Goal: Transaction & Acquisition: Purchase product/service

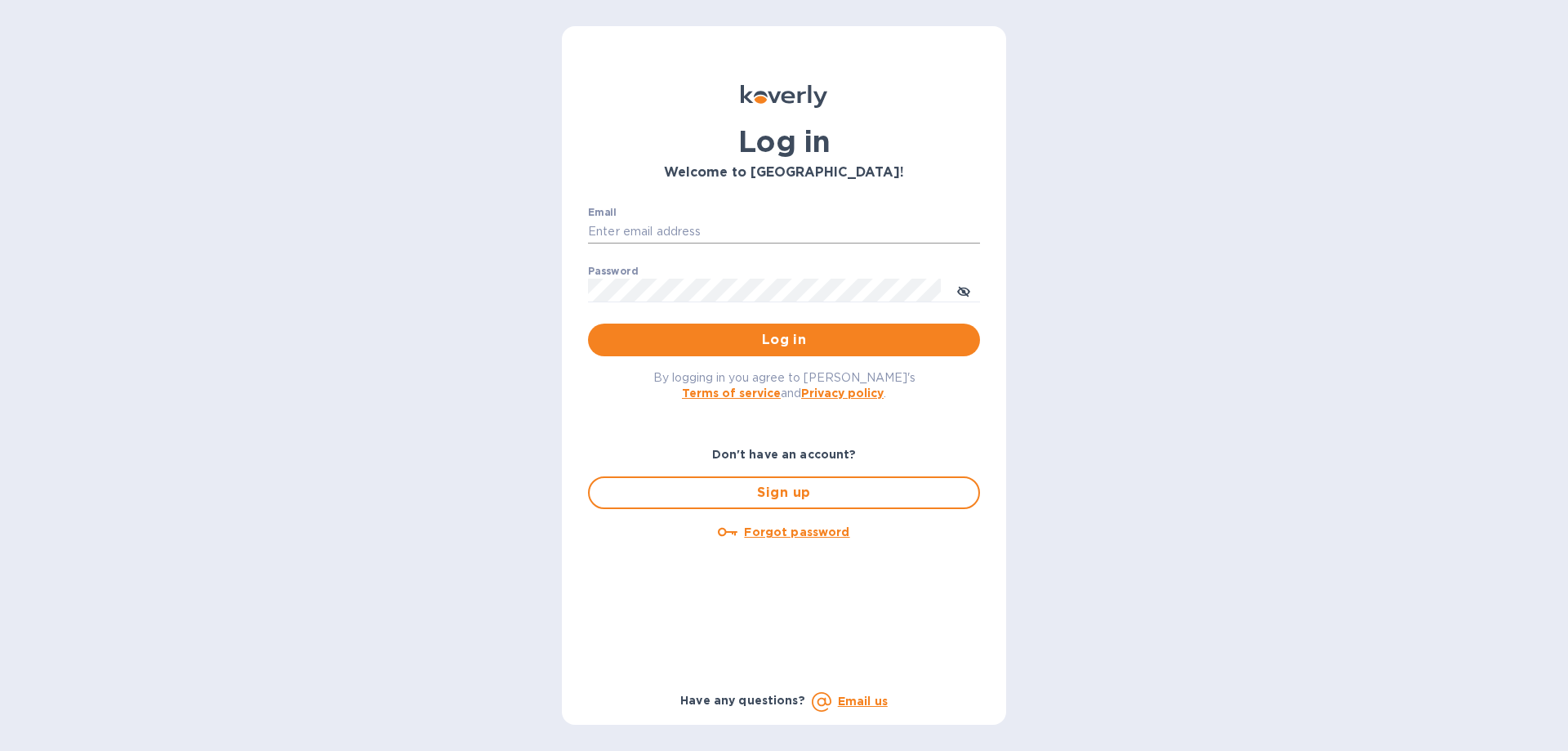
click at [705, 223] on input "Email" at bounding box center [784, 232] width 392 height 25
type input "[PERSON_NAME][EMAIL_ADDRESS][DOMAIN_NAME]"
click at [588, 324] on button "Log in" at bounding box center [784, 340] width 392 height 33
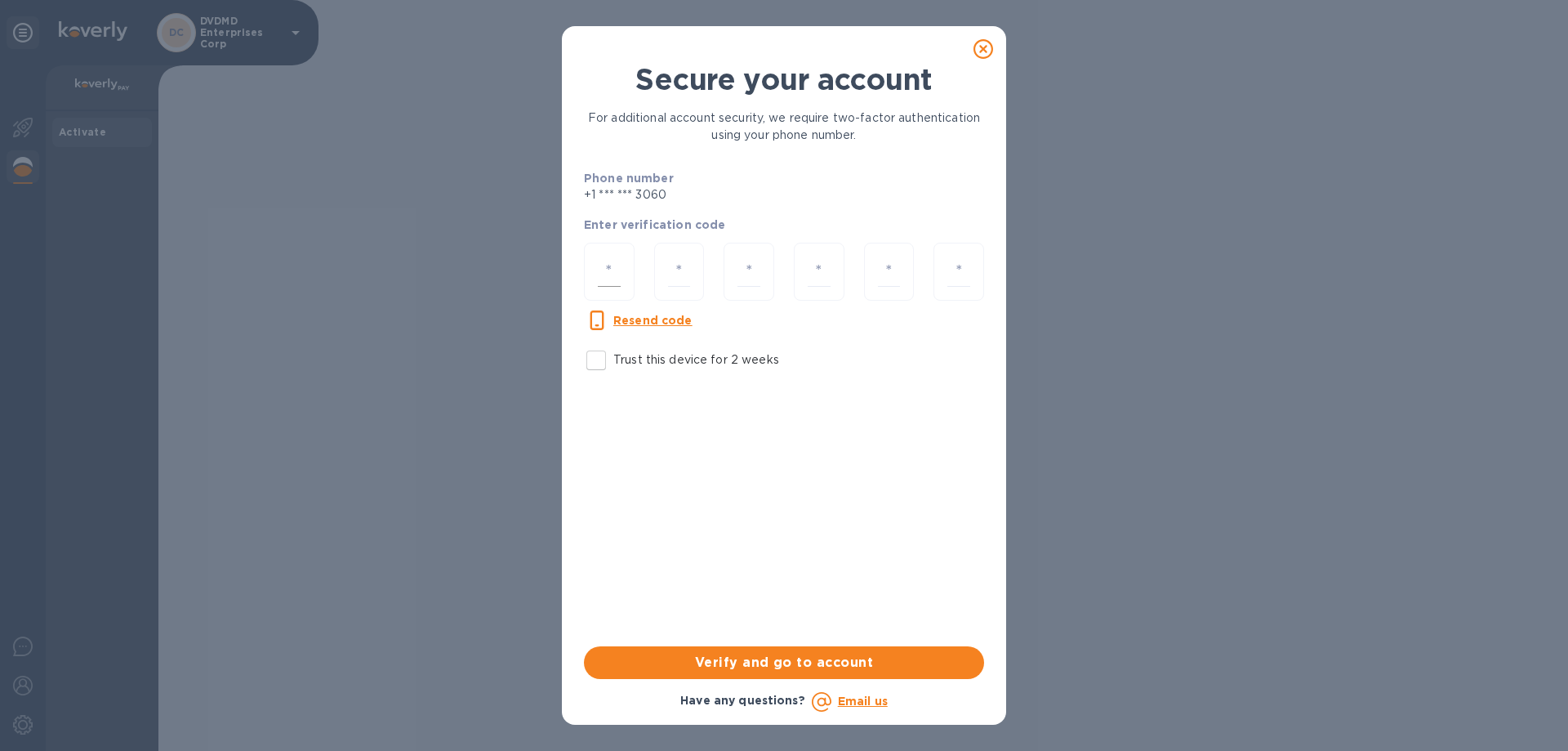
click at [618, 270] on input "number" at bounding box center [609, 272] width 23 height 30
type input "5"
type input "4"
type input "1"
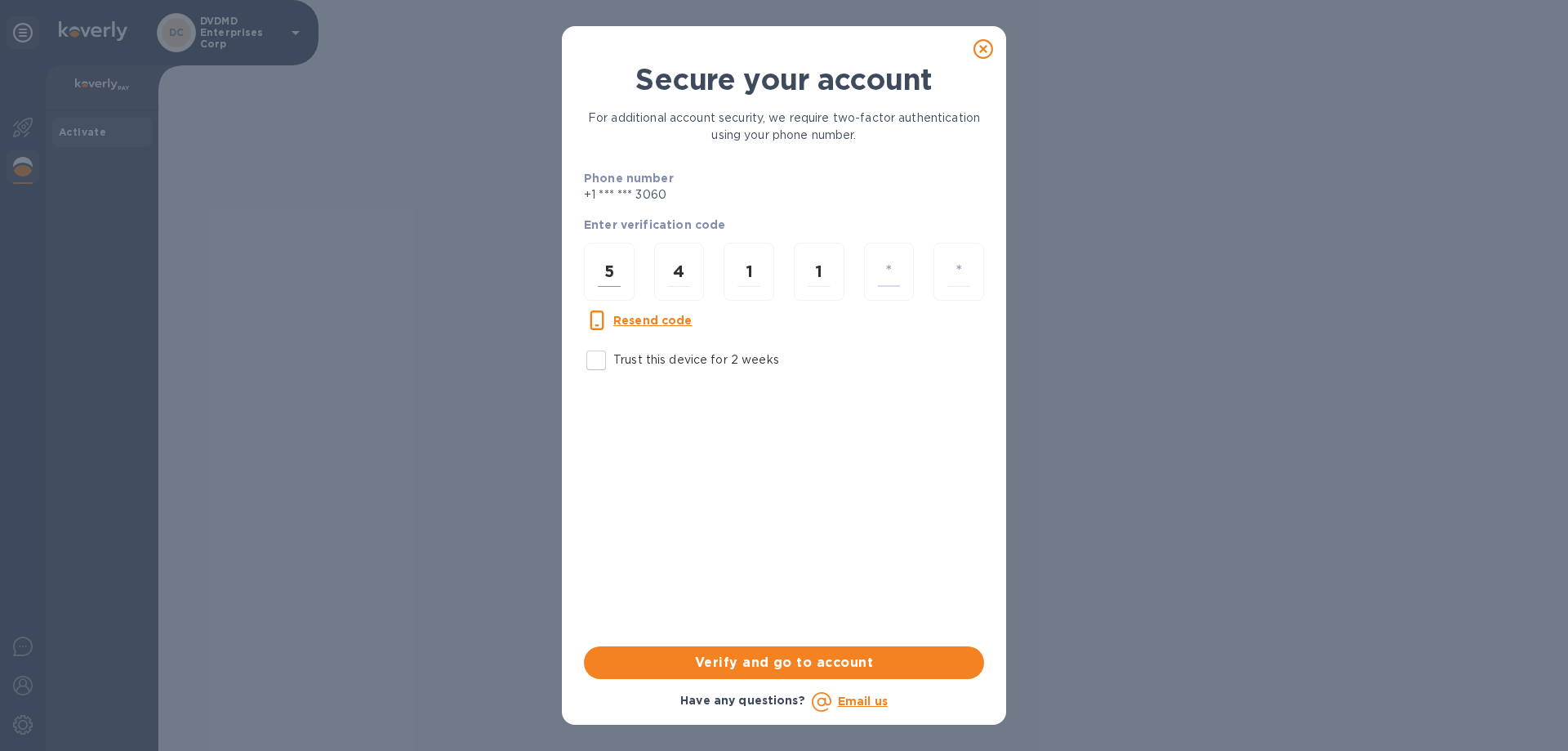
type input "8"
type input "0"
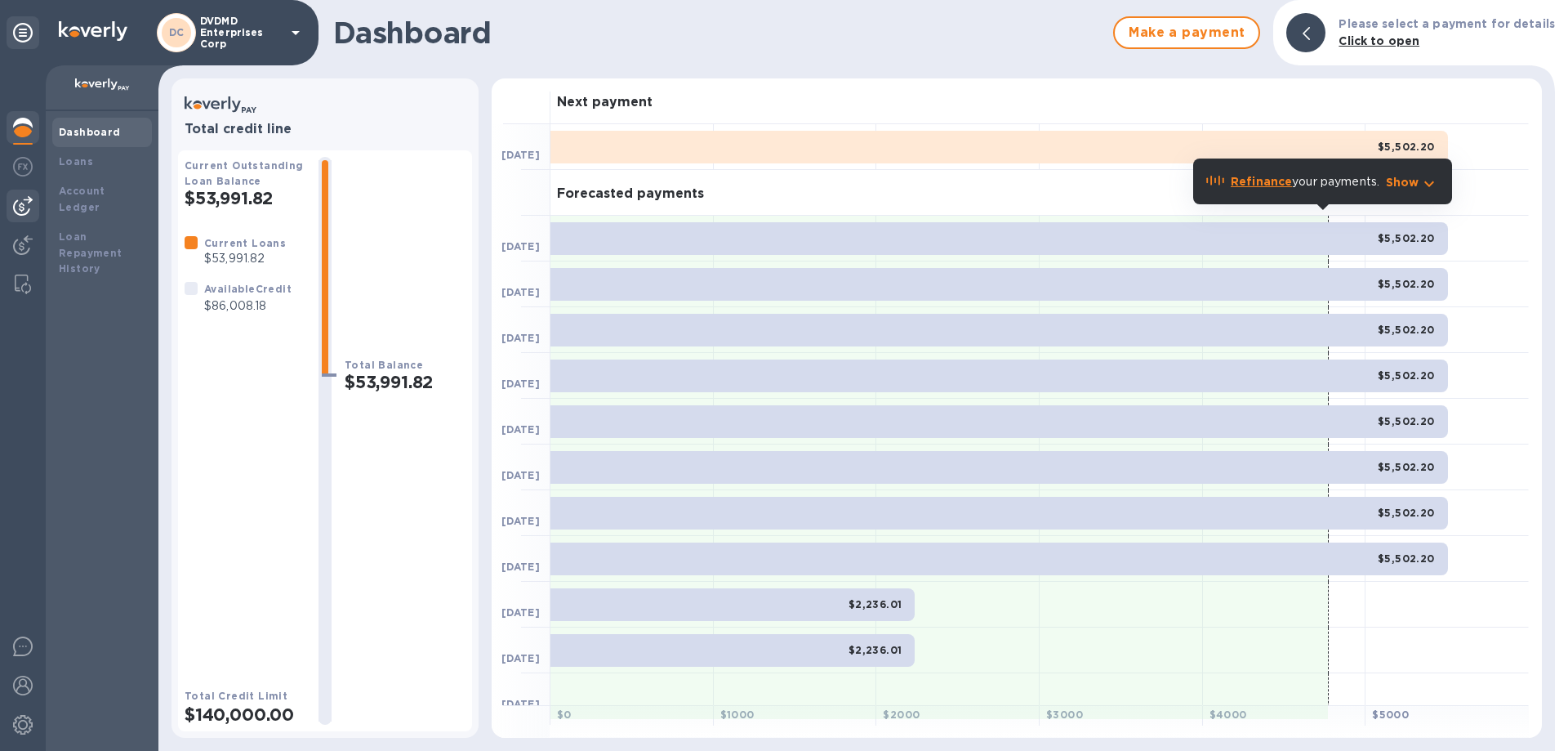
click at [18, 208] on img at bounding box center [23, 206] width 20 height 20
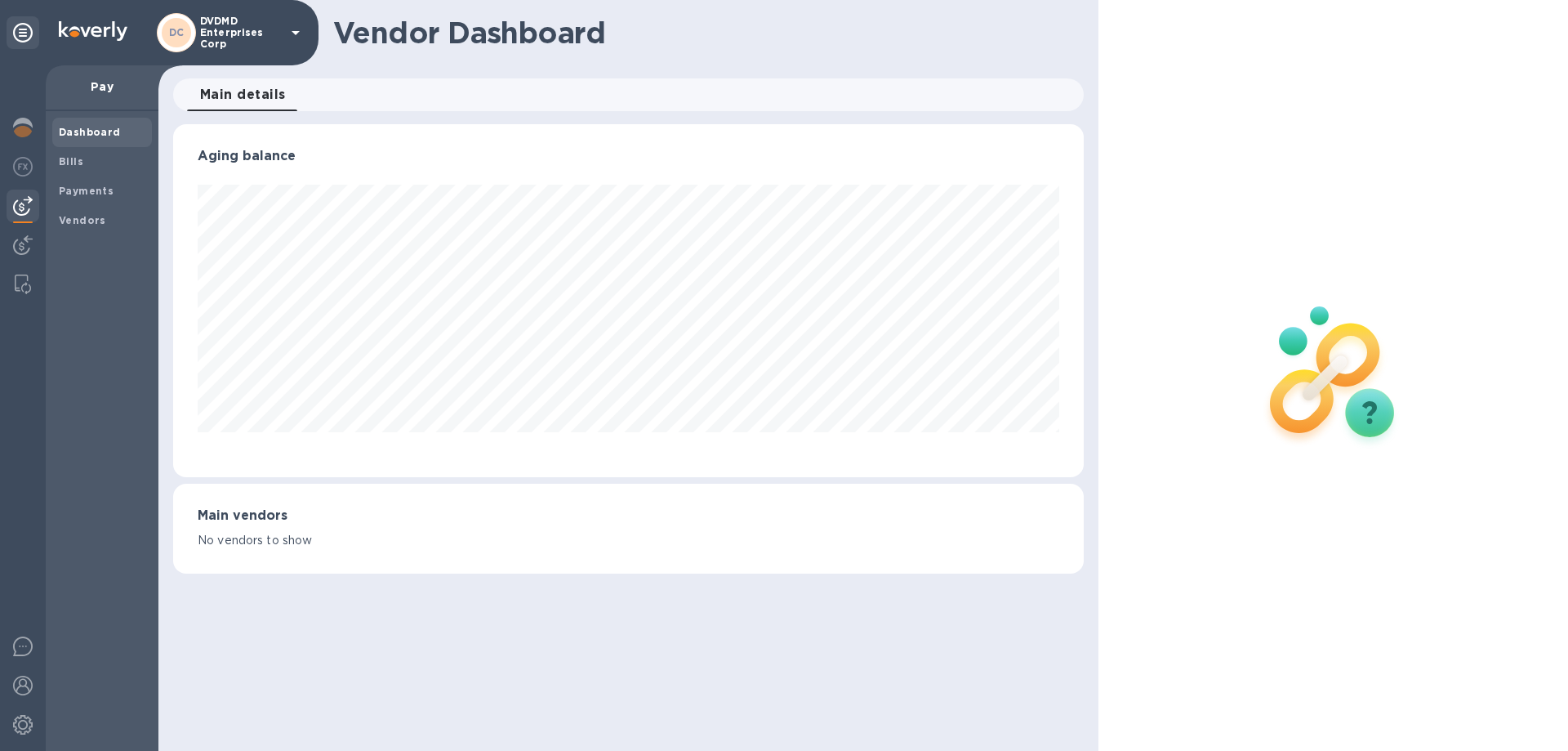
scroll to position [354, 910]
click at [70, 214] on b "Vendors" at bounding box center [82, 220] width 47 height 12
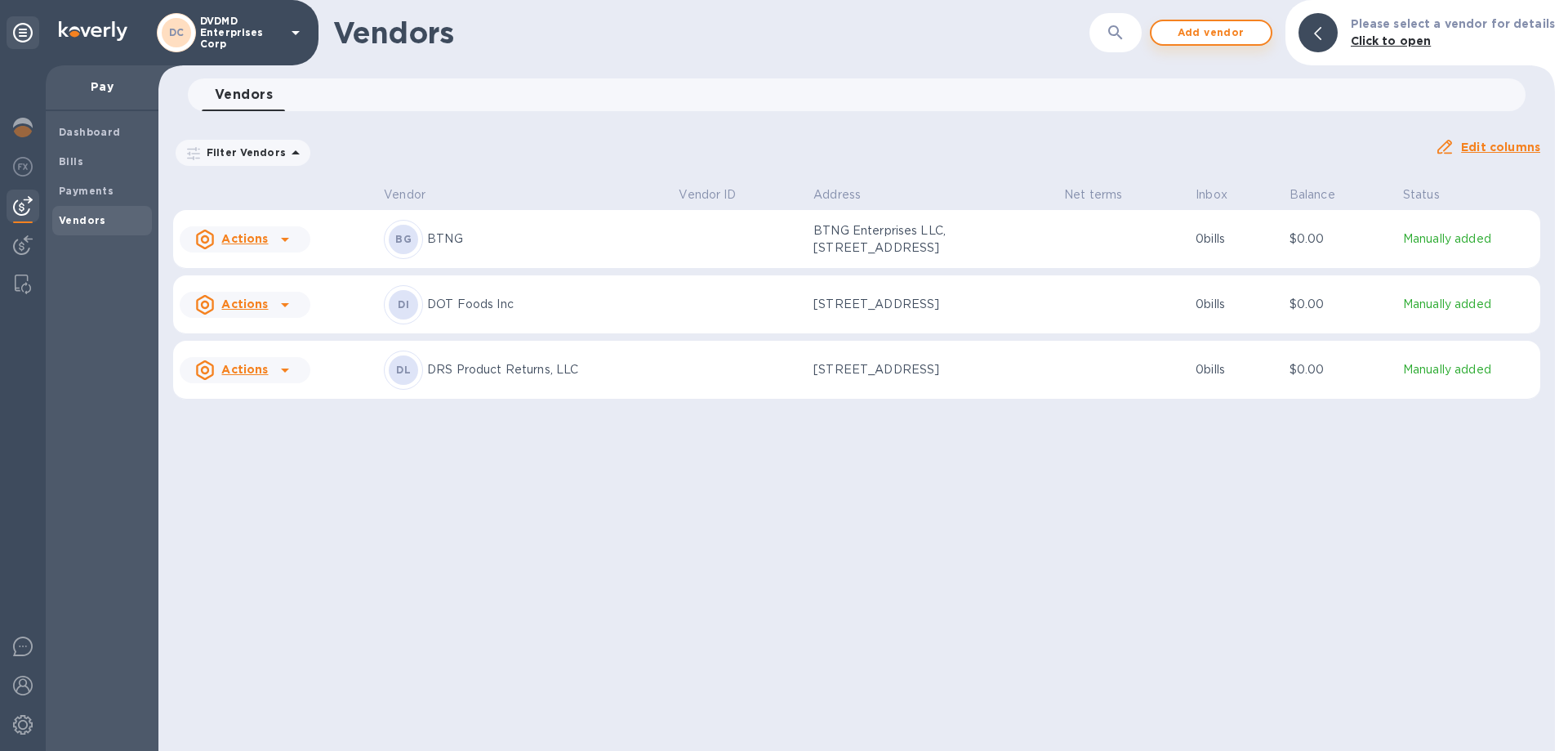
click at [1210, 37] on span "Add vendor" at bounding box center [1211, 33] width 93 height 20
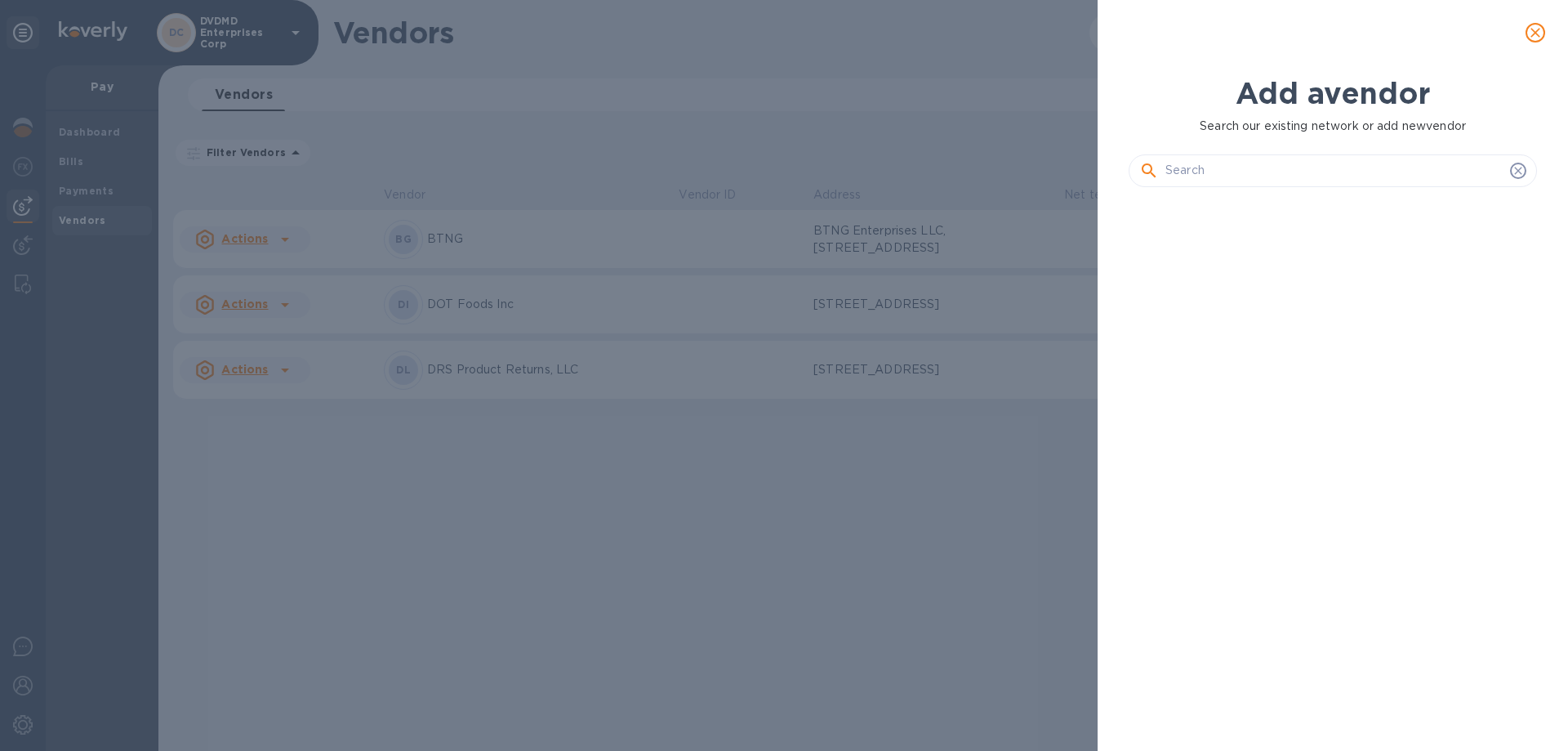
scroll to position [495, 415]
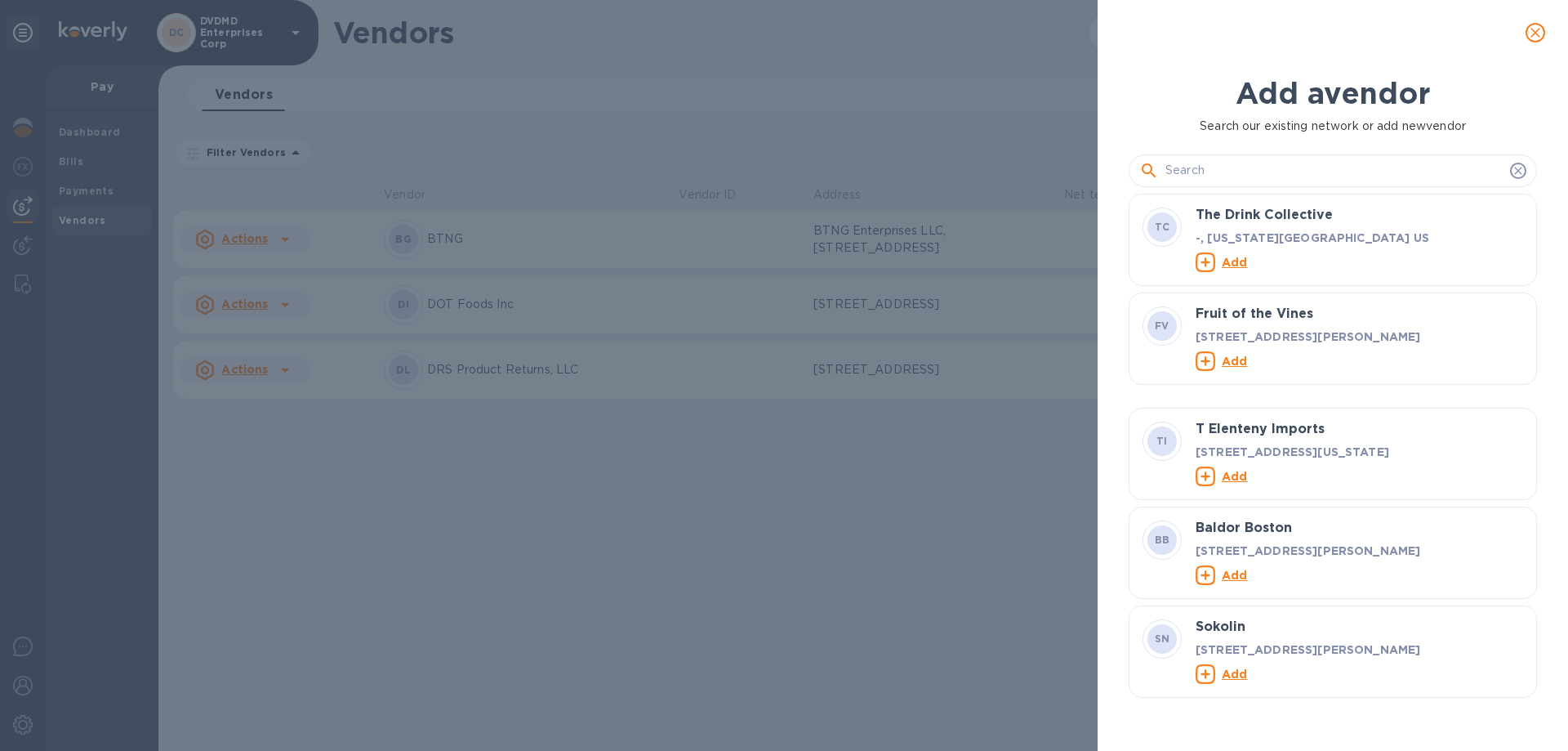
click at [1216, 175] on input "text" at bounding box center [1334, 171] width 338 height 25
type input "g"
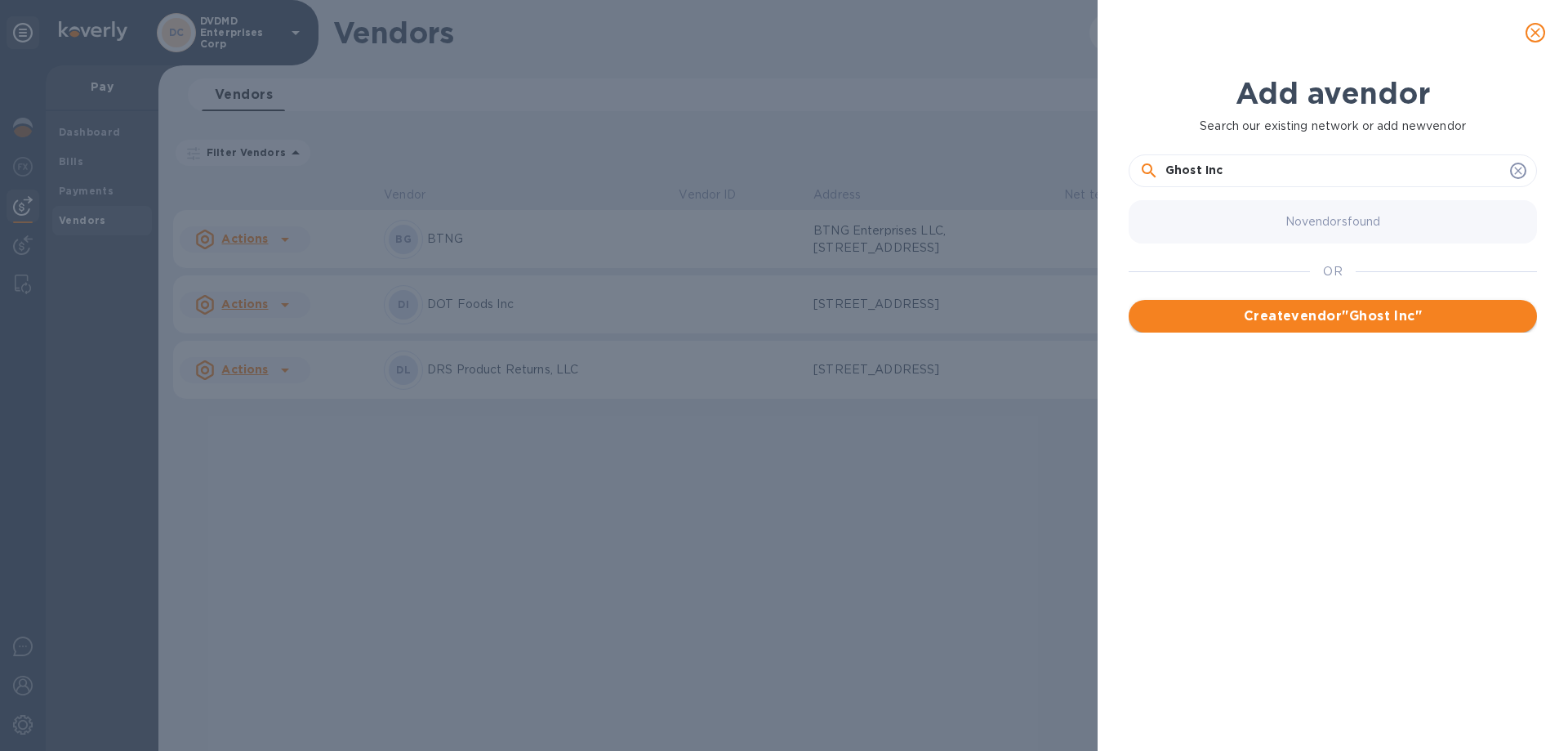
type input "Ghost Inc"
click at [1284, 318] on span "Create vendor " Ghost Inc "" at bounding box center [1332, 317] width 382 height 20
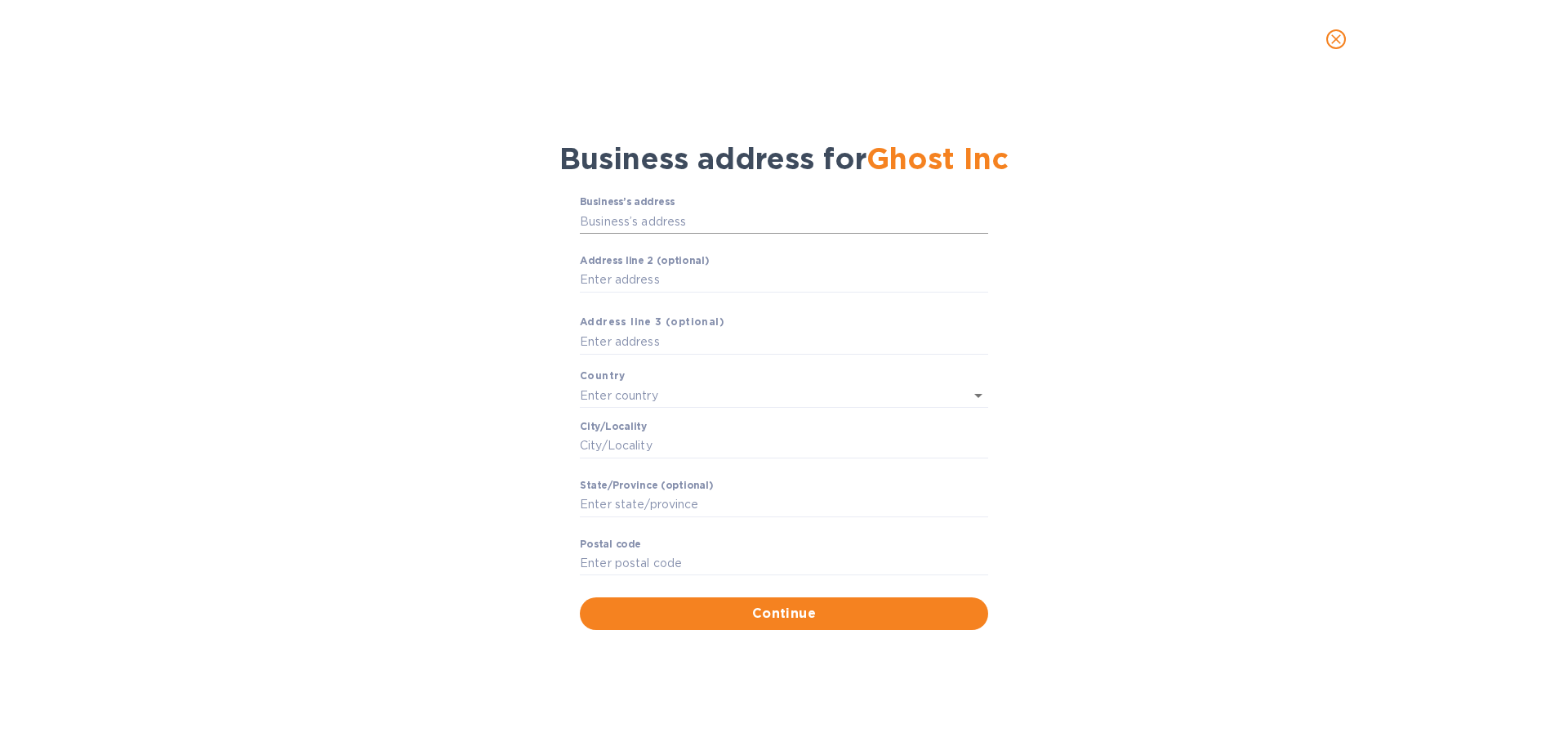
click at [674, 211] on input "Business’s аddress" at bounding box center [784, 221] width 408 height 25
type input "6300 Wilshire Boulevard"
type input "United States"
type input "Los Angeles"
type input "CA"
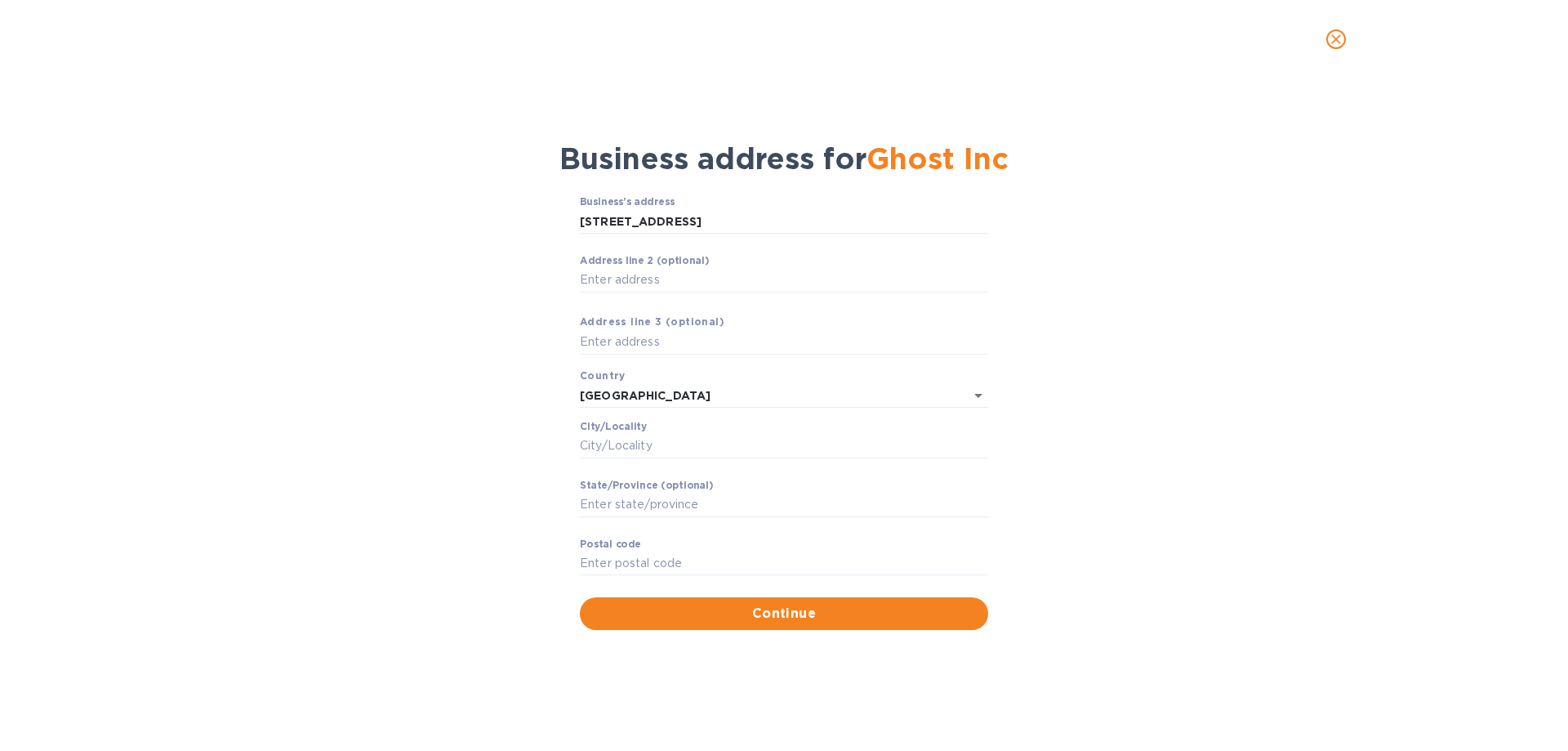
type input "90048"
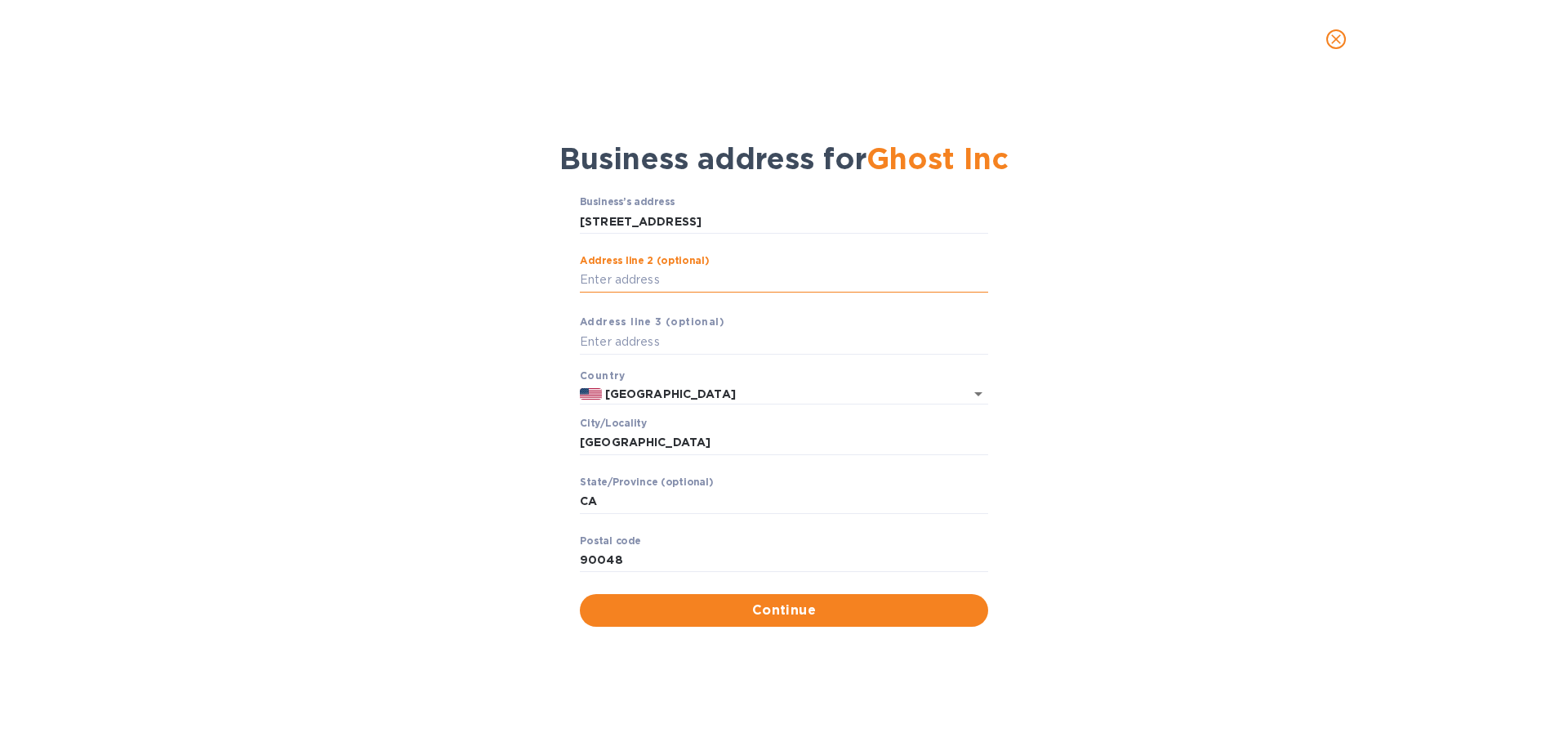
click at [638, 285] on input "Аddress line 2 (optional)" at bounding box center [784, 280] width 408 height 25
type input "Suite 1200"
click at [789, 618] on span "Continue" at bounding box center [784, 610] width 382 height 20
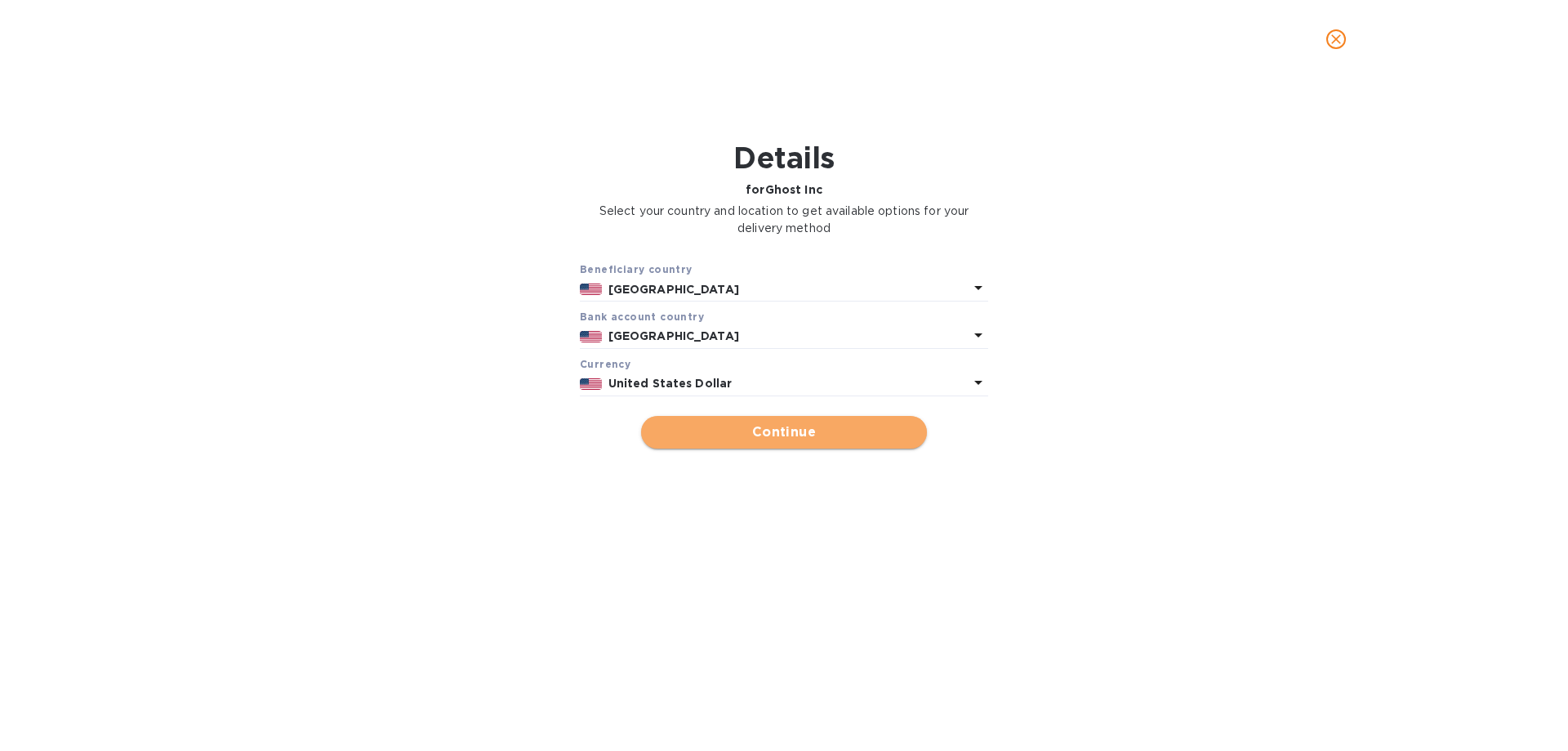
click at [787, 432] on span "Continue" at bounding box center [784, 432] width 260 height 20
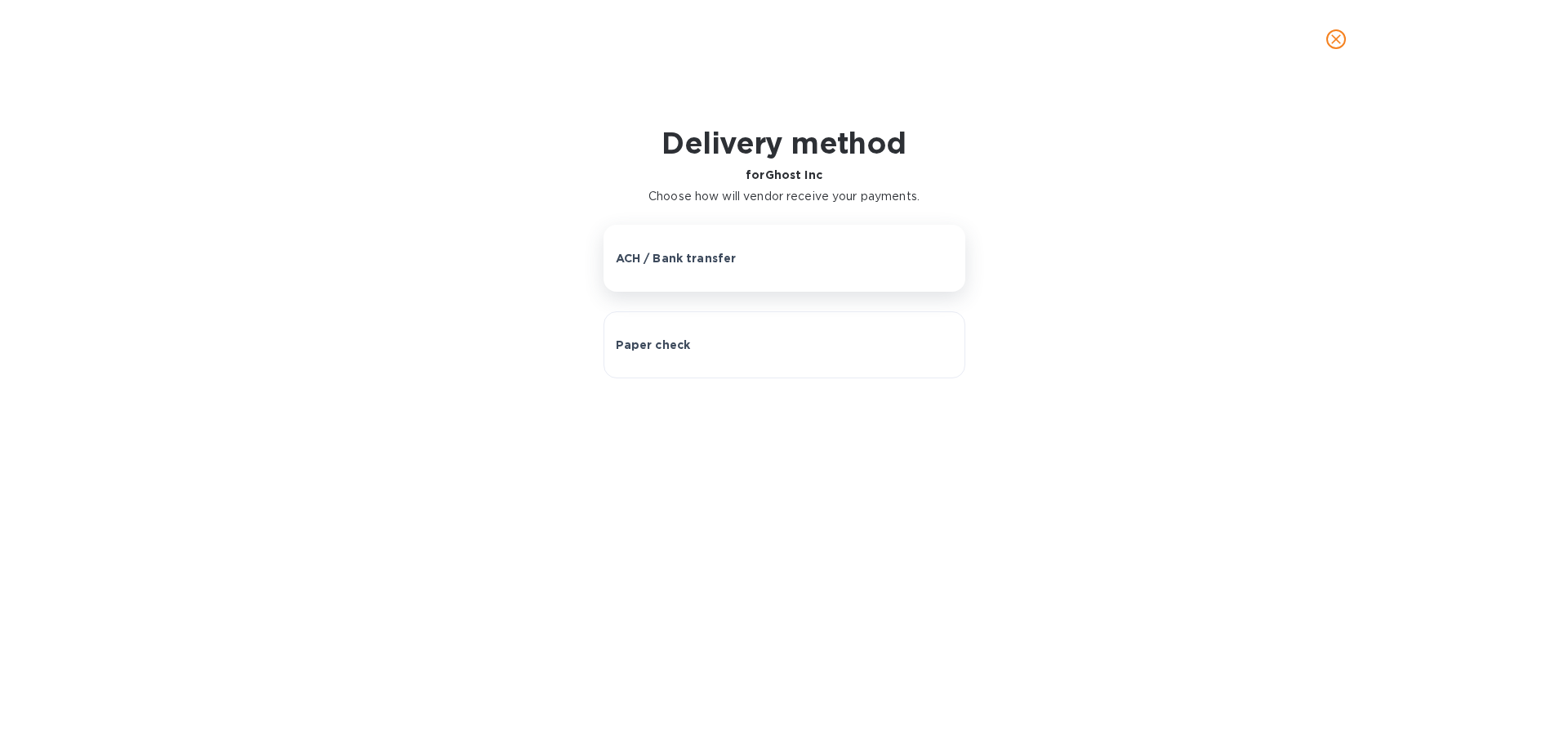
click at [710, 270] on button "ACH / Bank transfer" at bounding box center [784, 258] width 362 height 67
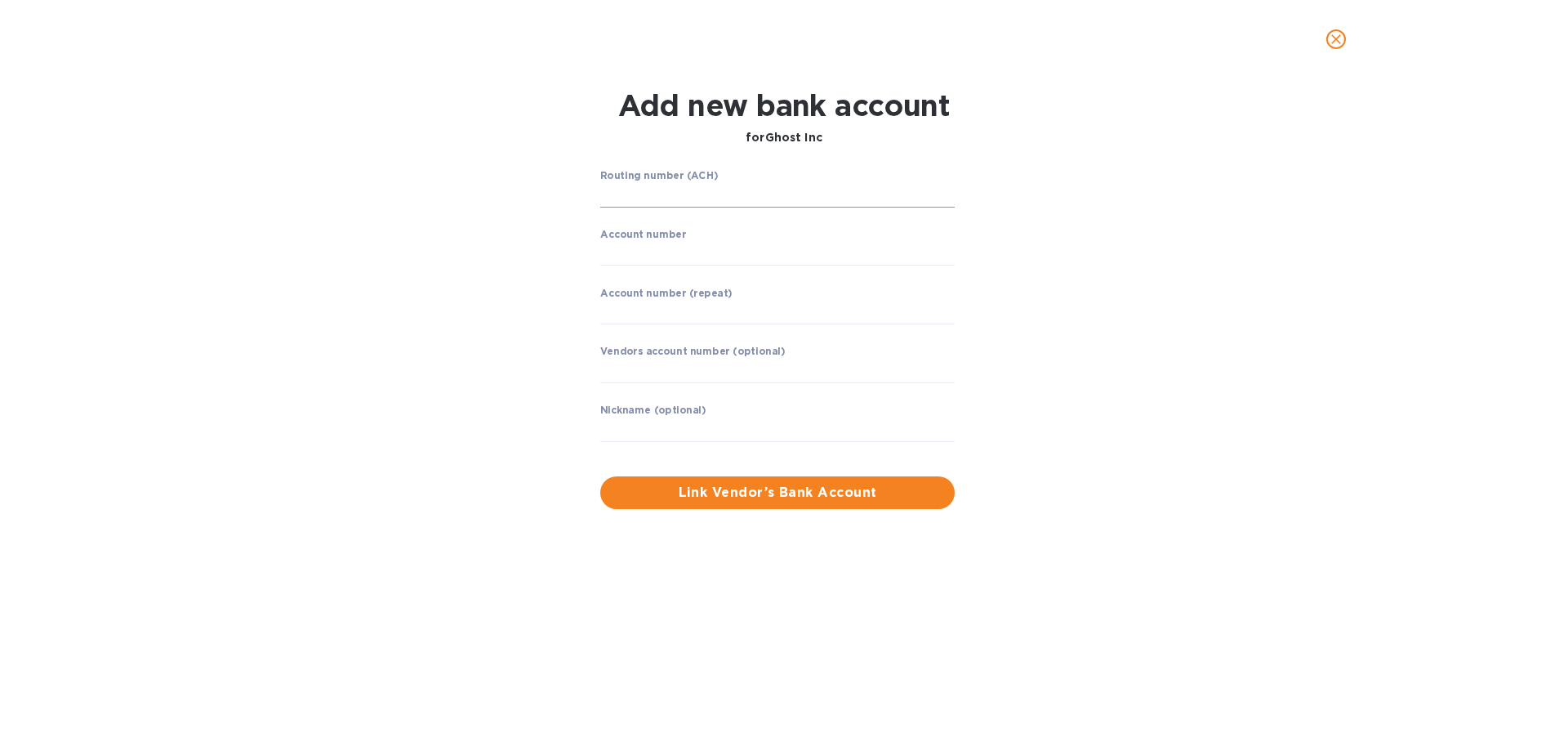
click at [664, 195] on input "string" at bounding box center [777, 195] width 354 height 25
type input "3"
type input "121140399"
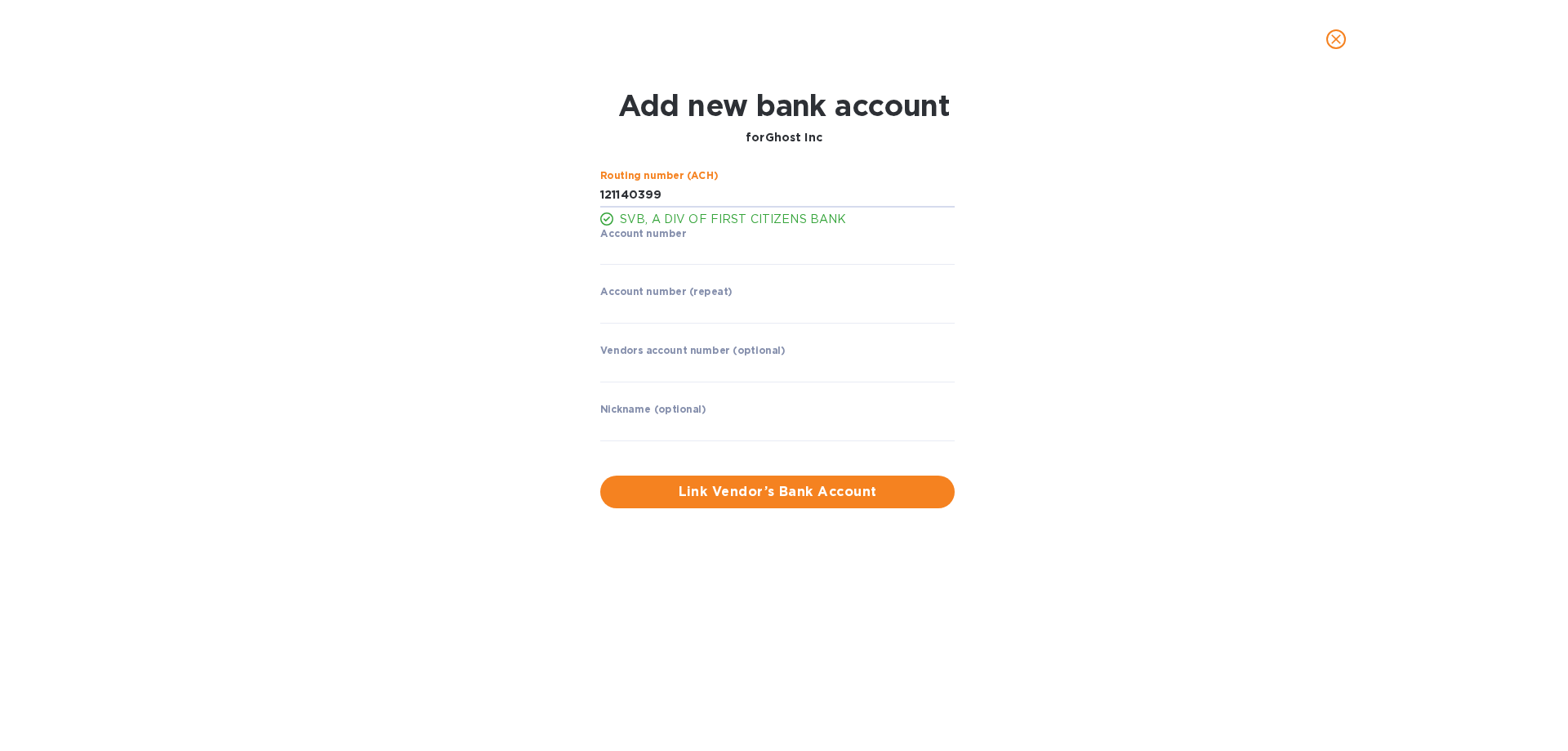
click at [655, 239] on label "Account number" at bounding box center [643, 234] width 86 height 10
click at [651, 249] on input "string" at bounding box center [777, 253] width 354 height 25
type input "3303518380"
click at [631, 308] on input "string" at bounding box center [777, 311] width 354 height 25
type input "3303518380"
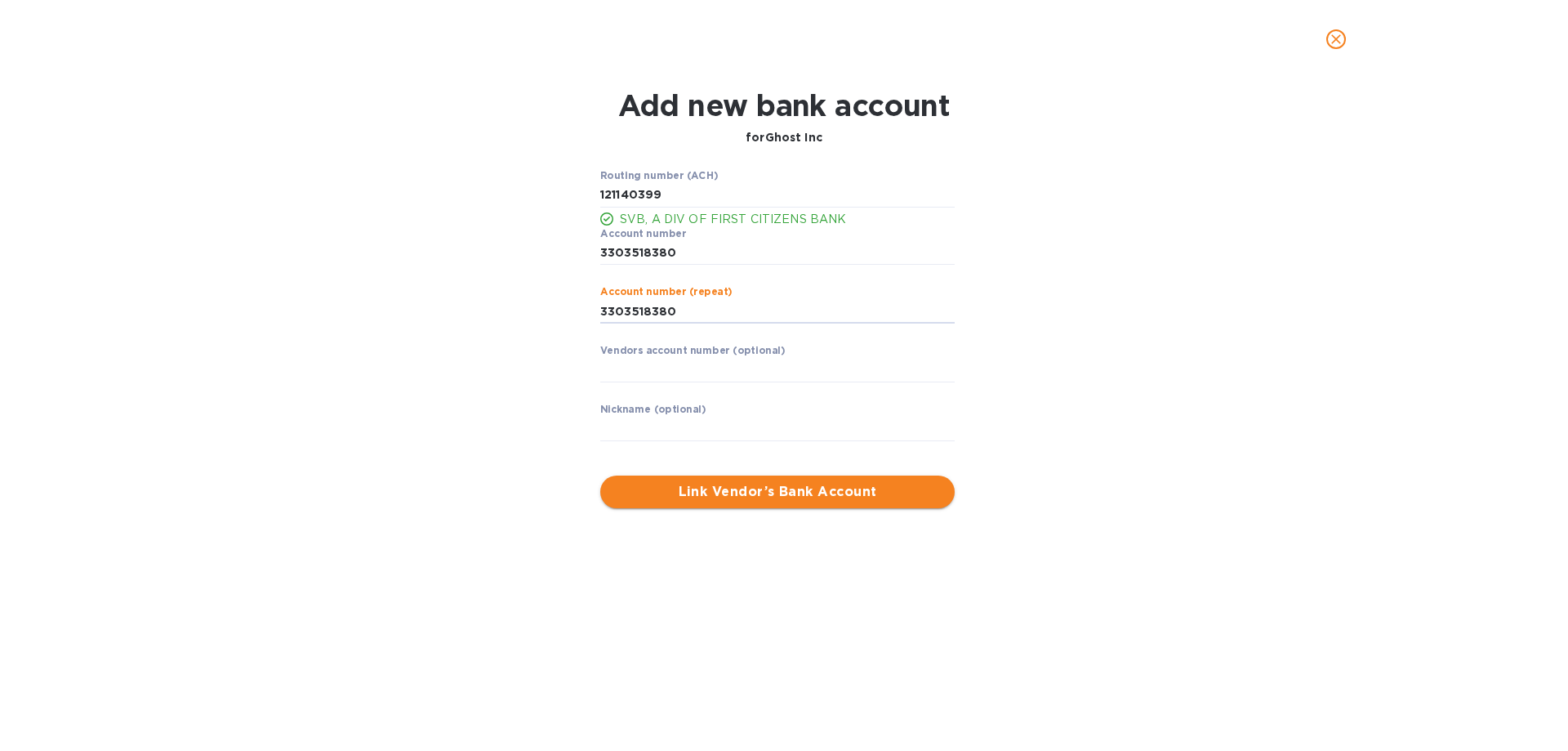
click at [756, 489] on span "Link Vendor’s Bank Account" at bounding box center [778, 492] width 328 height 20
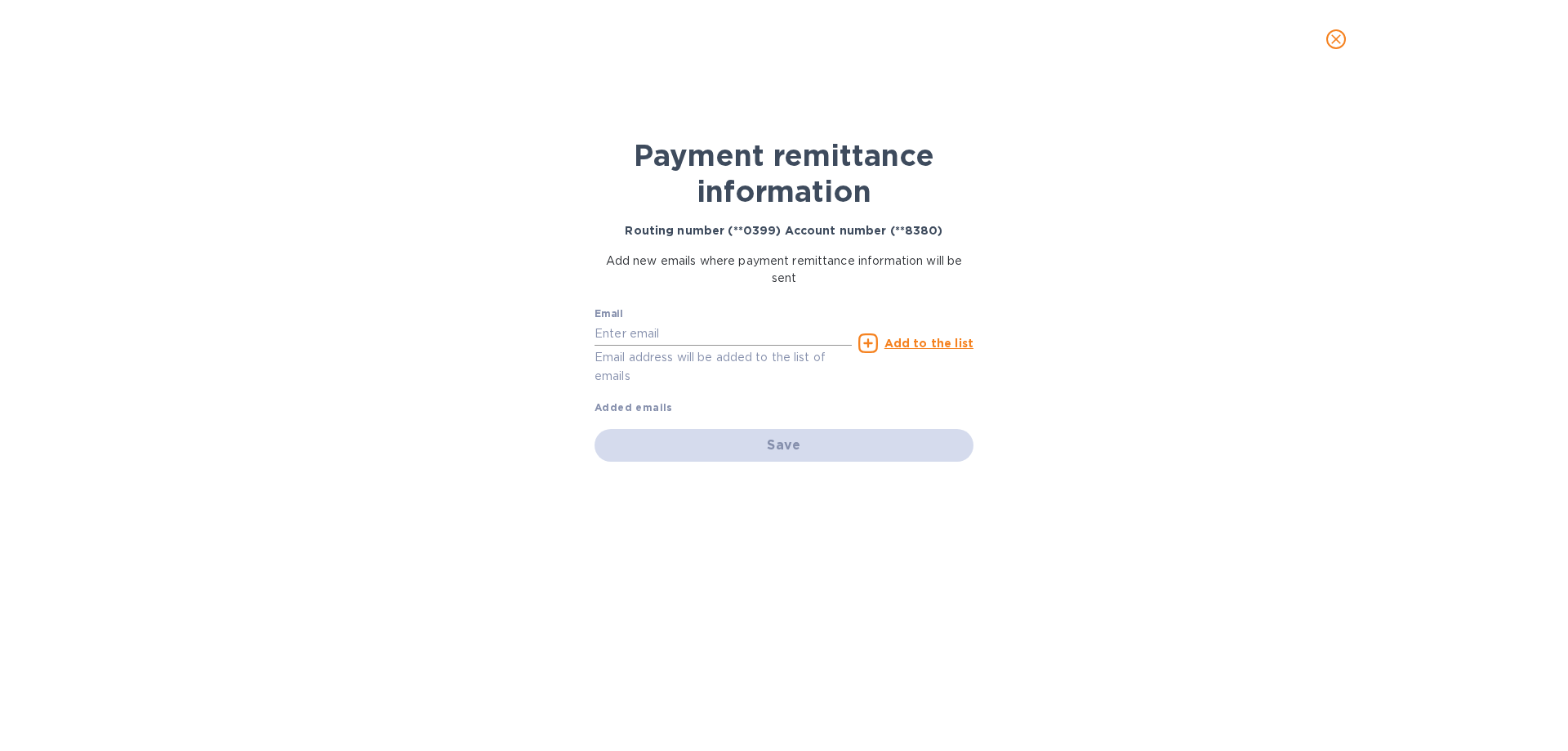
click at [628, 331] on input "text" at bounding box center [724, 334] width 258 height 25
paste input "phoebe.chou@ghst.io"
type input "phoebe.chou@ghst.io"
click at [910, 345] on u "Add to the list" at bounding box center [928, 343] width 89 height 13
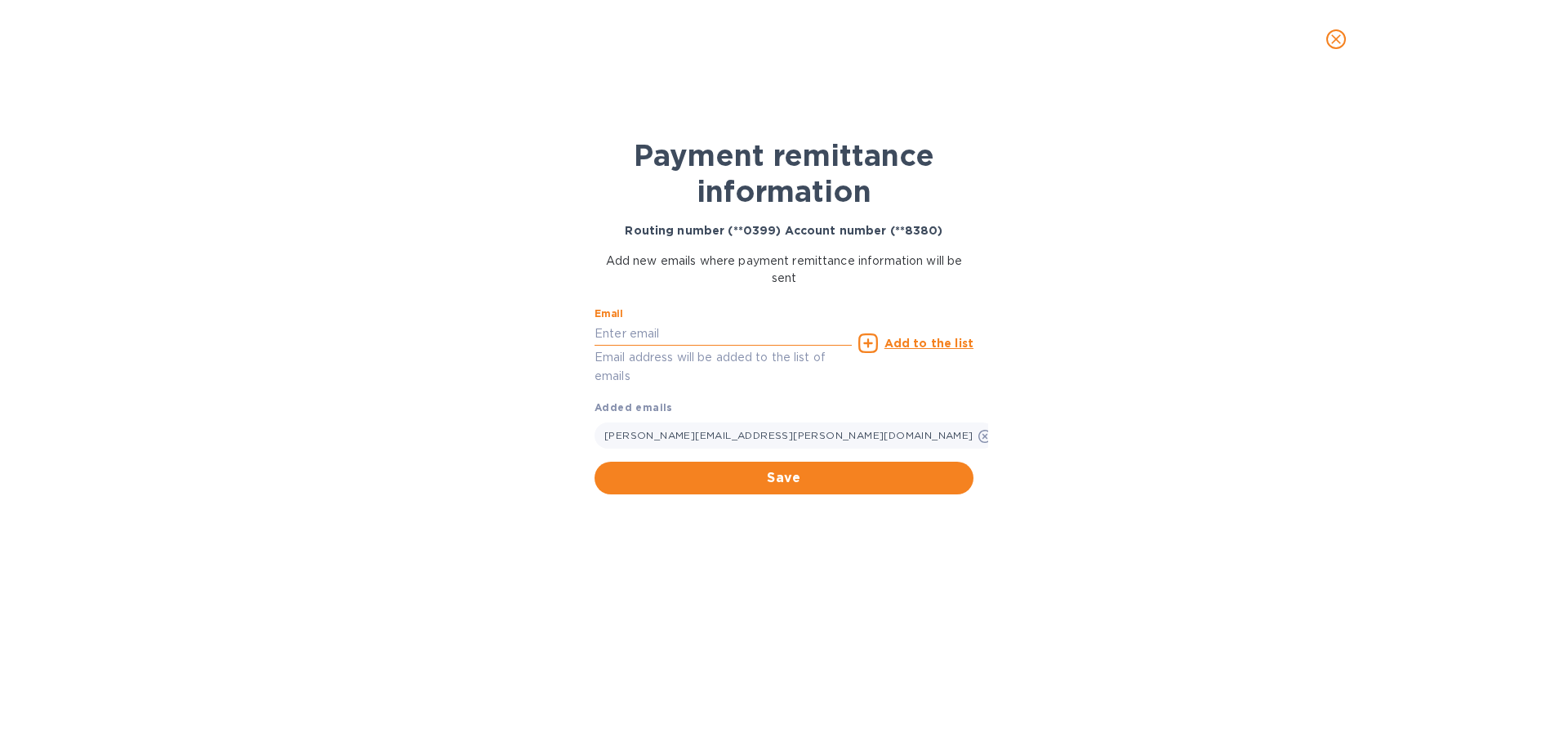
paste input "lily.giron@ghst.io"
type input "lily.giron@ghst.io"
click at [914, 339] on u "Add to the list" at bounding box center [928, 343] width 89 height 13
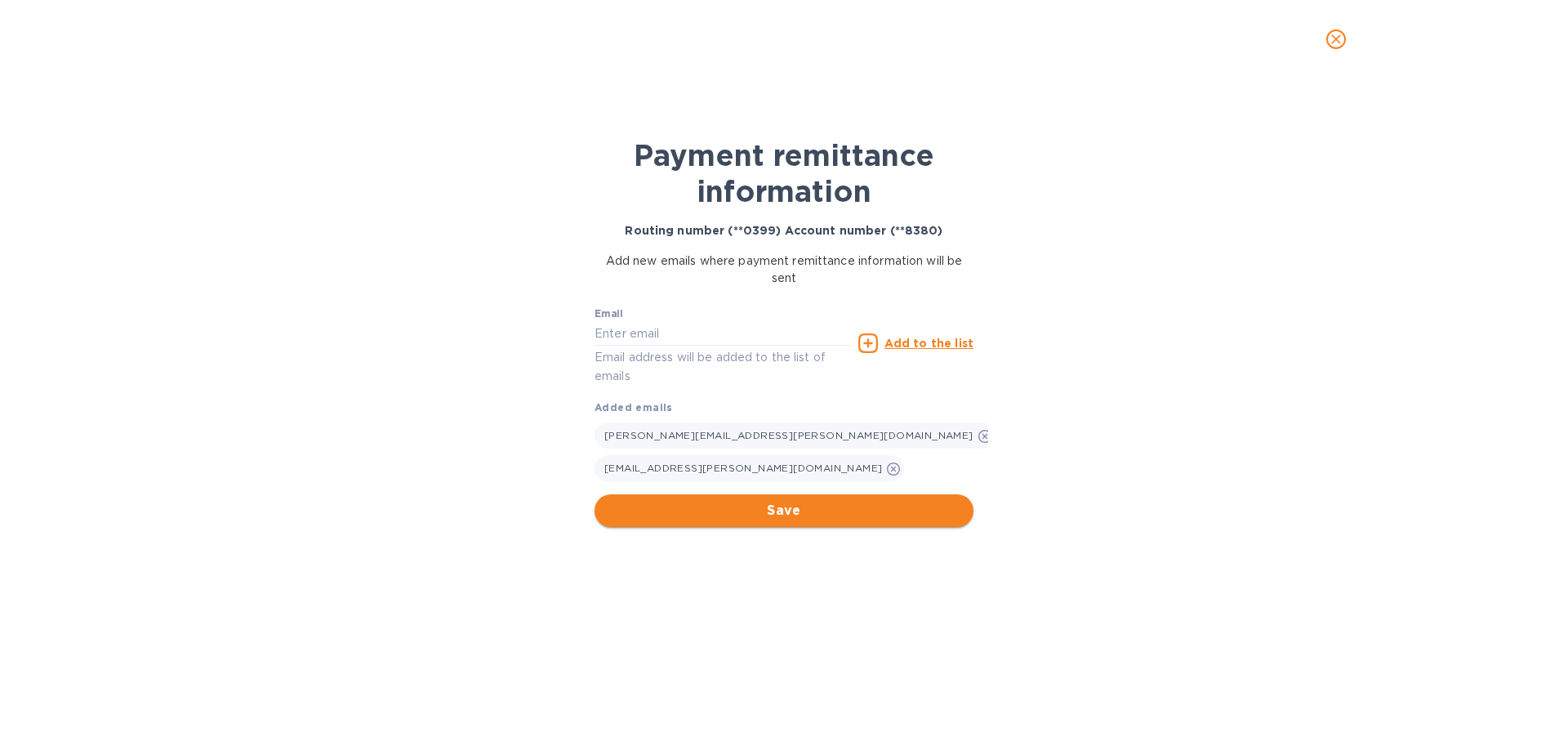
click at [802, 501] on span "Save" at bounding box center [784, 511] width 353 height 20
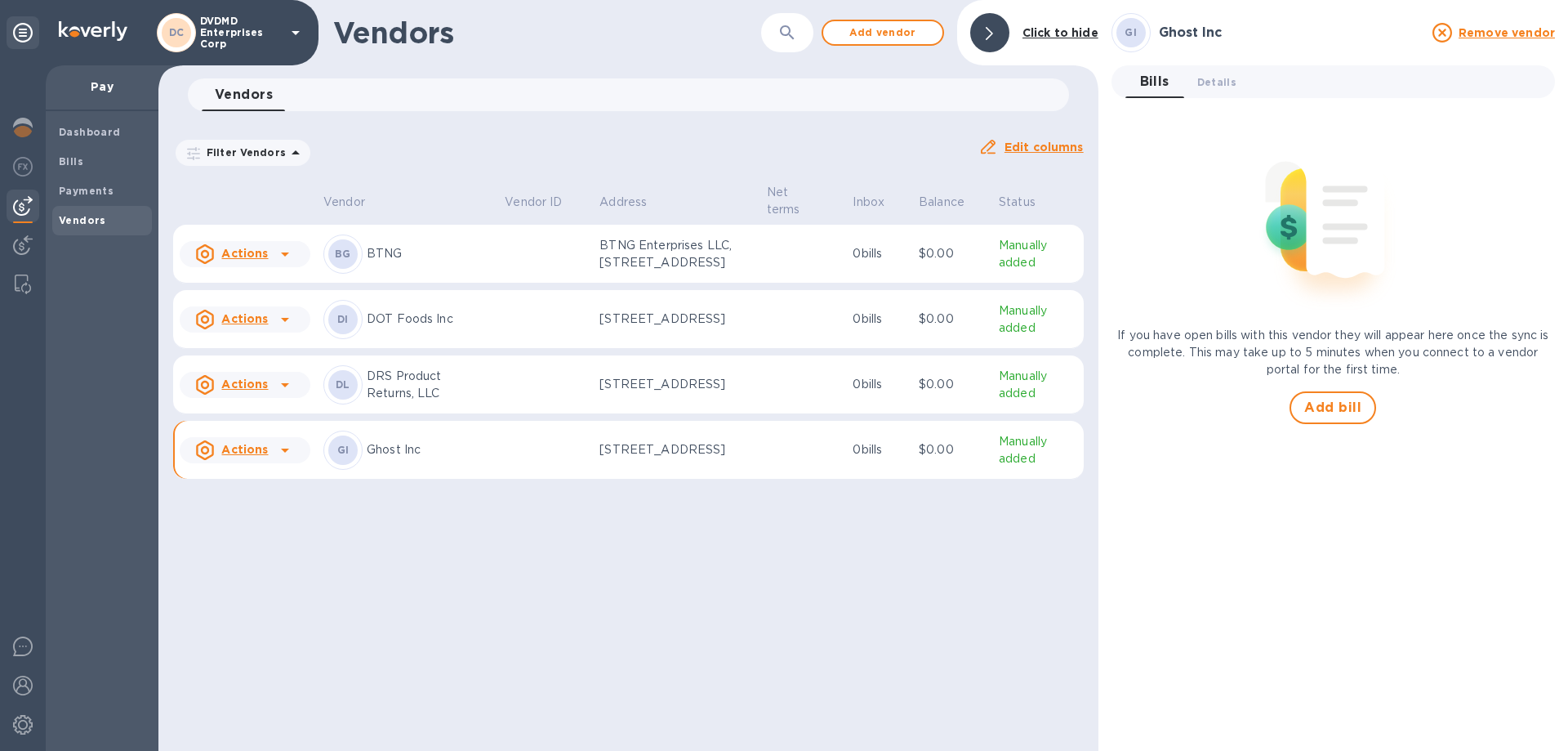
click at [288, 460] on icon at bounding box center [285, 450] width 20 height 20
click at [278, 529] on b "Add new bill" at bounding box center [257, 529] width 76 height 13
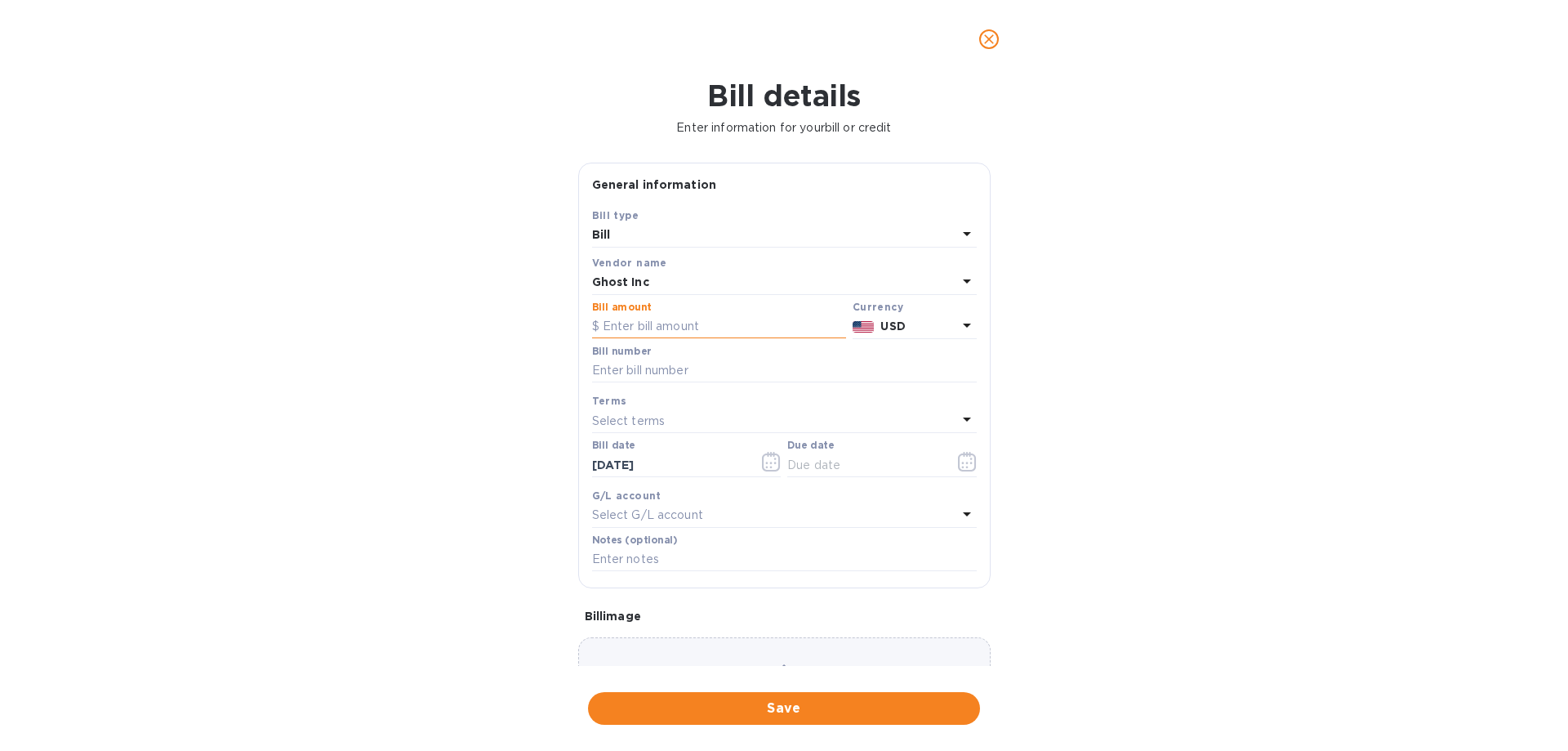
click at [746, 323] on input "text" at bounding box center [719, 327] width 254 height 25
type input "19,794.77"
click at [733, 363] on input "text" at bounding box center [784, 371] width 384 height 25
type input "3007"
click at [707, 413] on div "Select terms" at bounding box center [775, 420] width 365 height 23
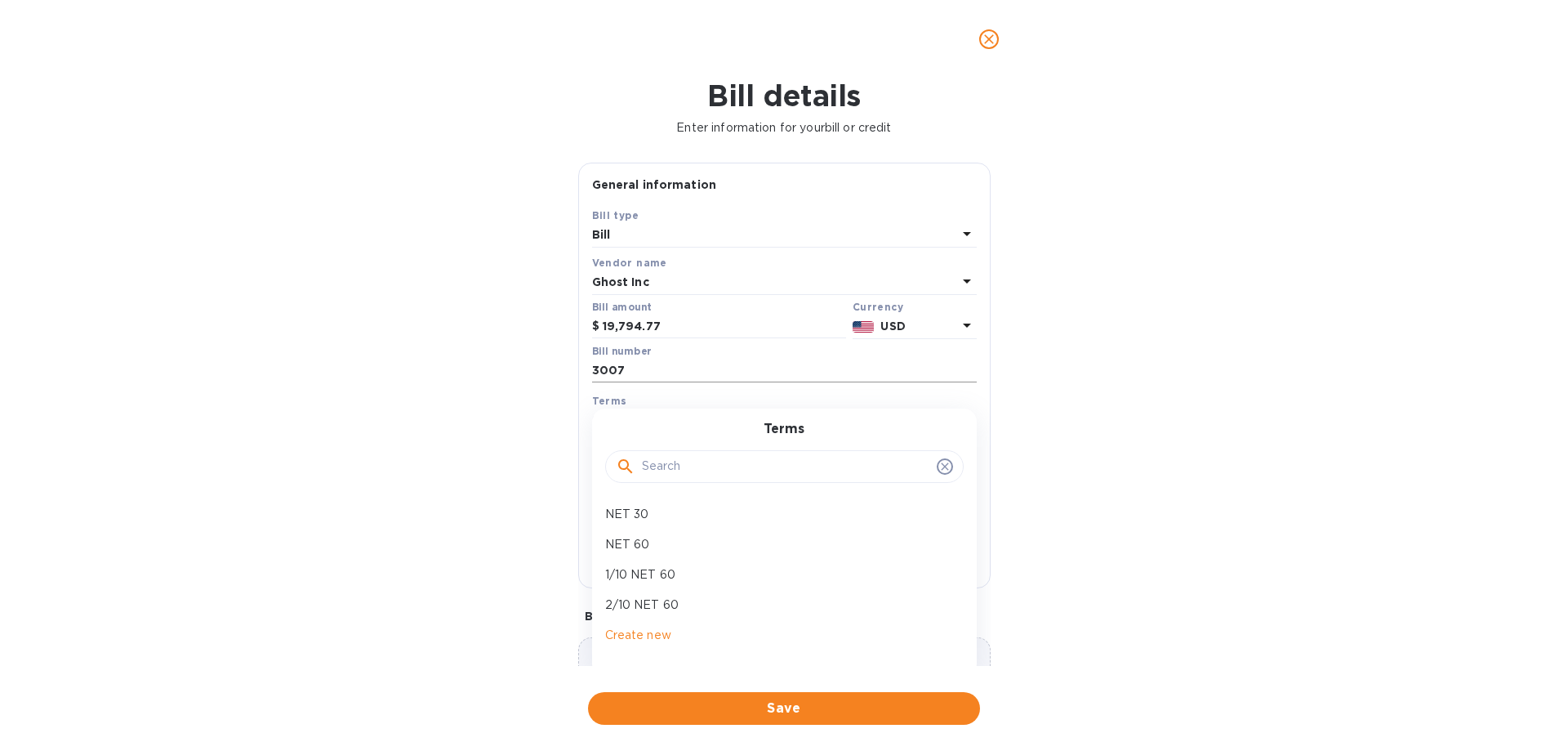
click at [721, 382] on input "3007" at bounding box center [784, 371] width 384 height 25
click at [695, 412] on div "Select terms" at bounding box center [775, 420] width 365 height 23
click at [654, 518] on p "NET 30" at bounding box center [778, 514] width 345 height 17
click at [958, 462] on icon "button" at bounding box center [967, 462] width 19 height 20
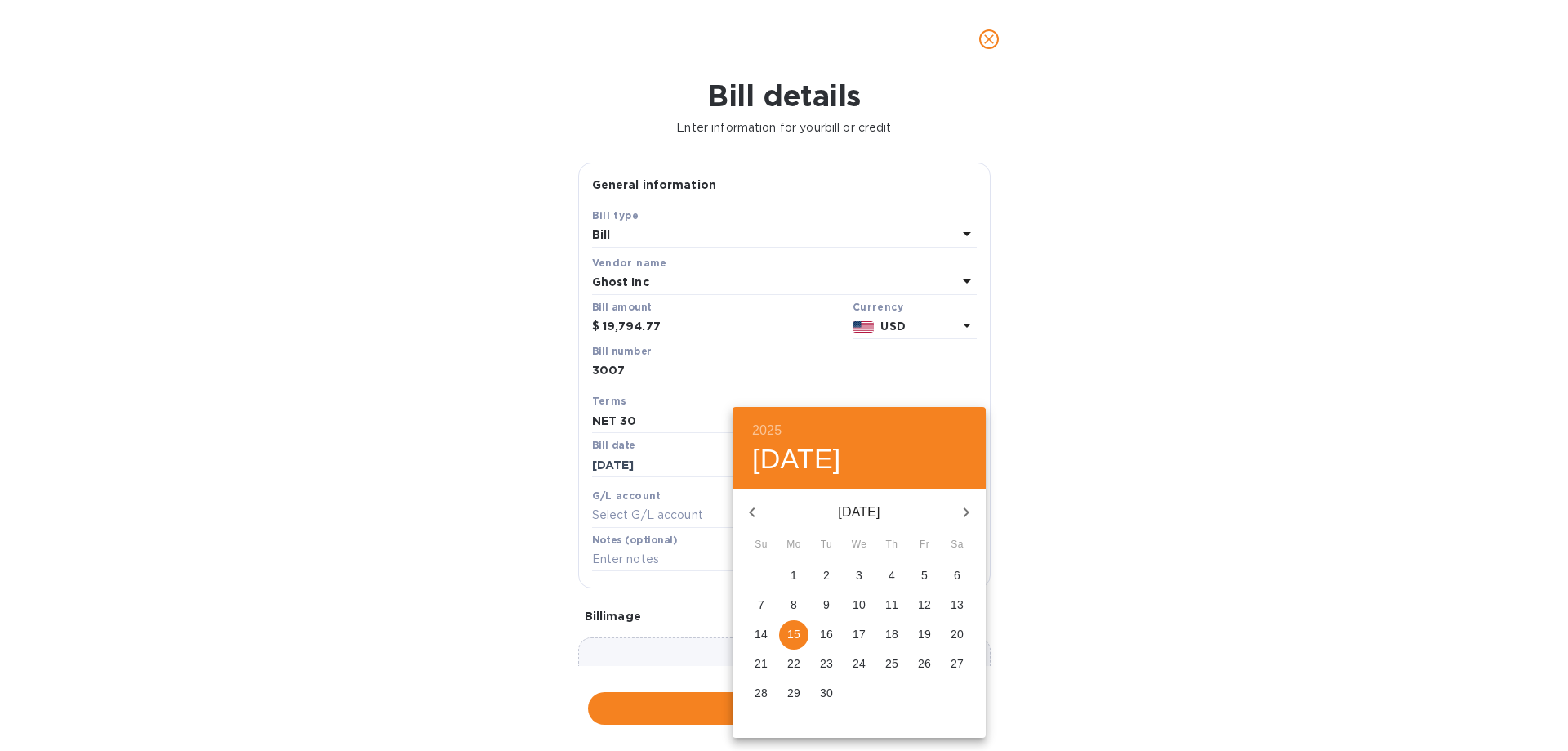
click at [753, 515] on icon "button" at bounding box center [753, 512] width 20 height 20
click at [928, 633] on p "15" at bounding box center [924, 634] width 13 height 16
type input "08/15/2025"
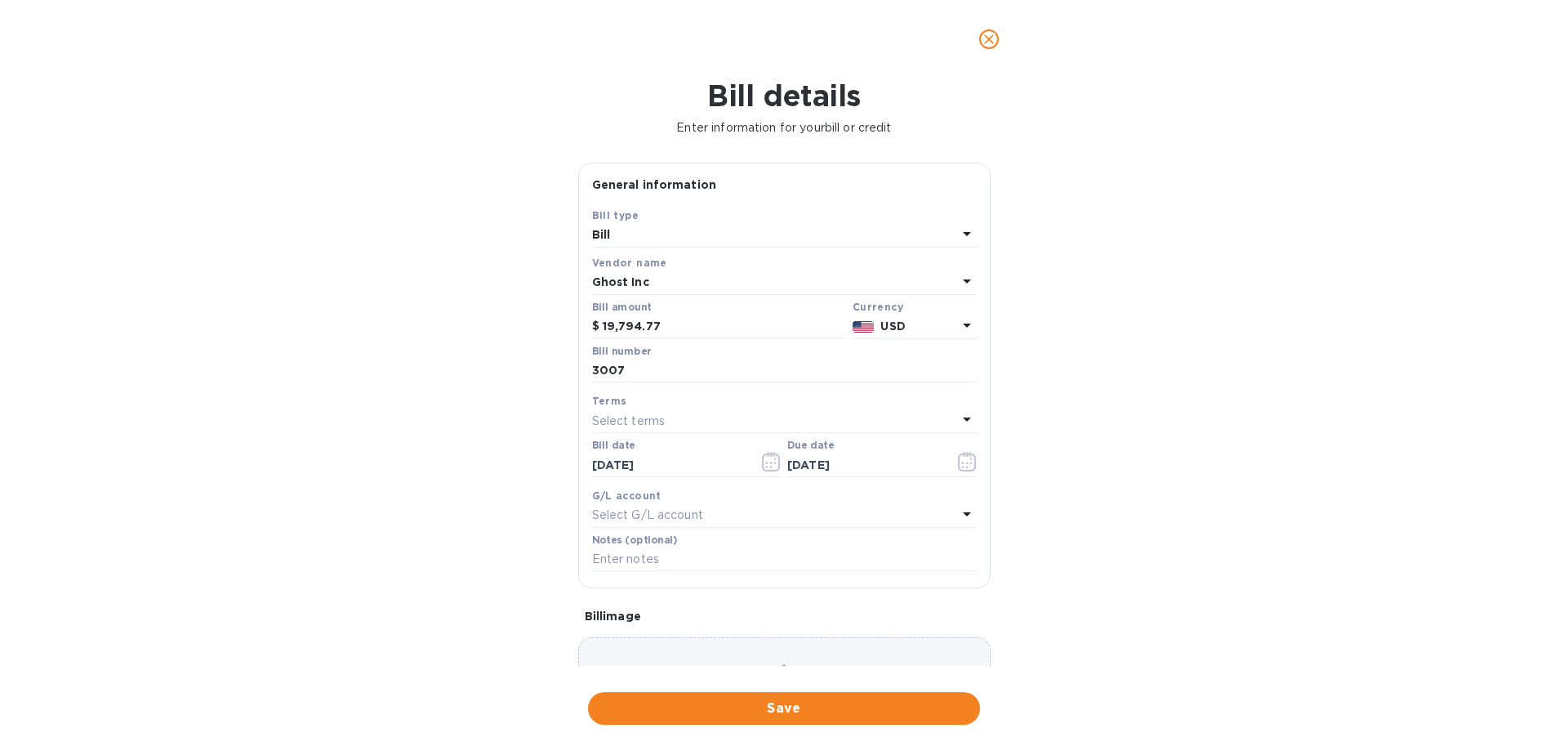
click at [731, 514] on div "Select G/L account" at bounding box center [775, 515] width 365 height 23
click at [731, 514] on div "Accounts No options" at bounding box center [784, 569] width 384 height 133
click at [712, 493] on div "G/L account" at bounding box center [784, 495] width 384 height 17
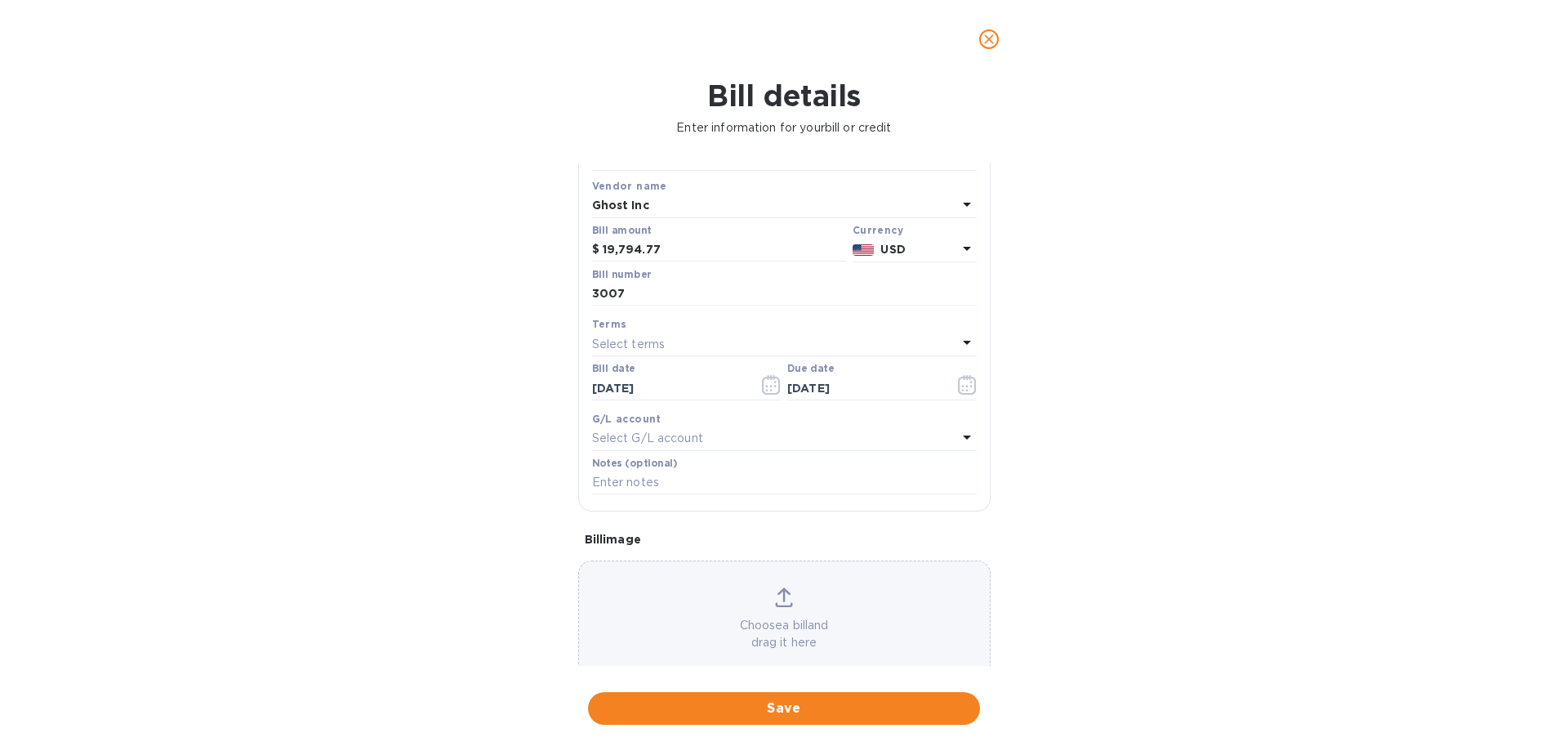
scroll to position [109, 0]
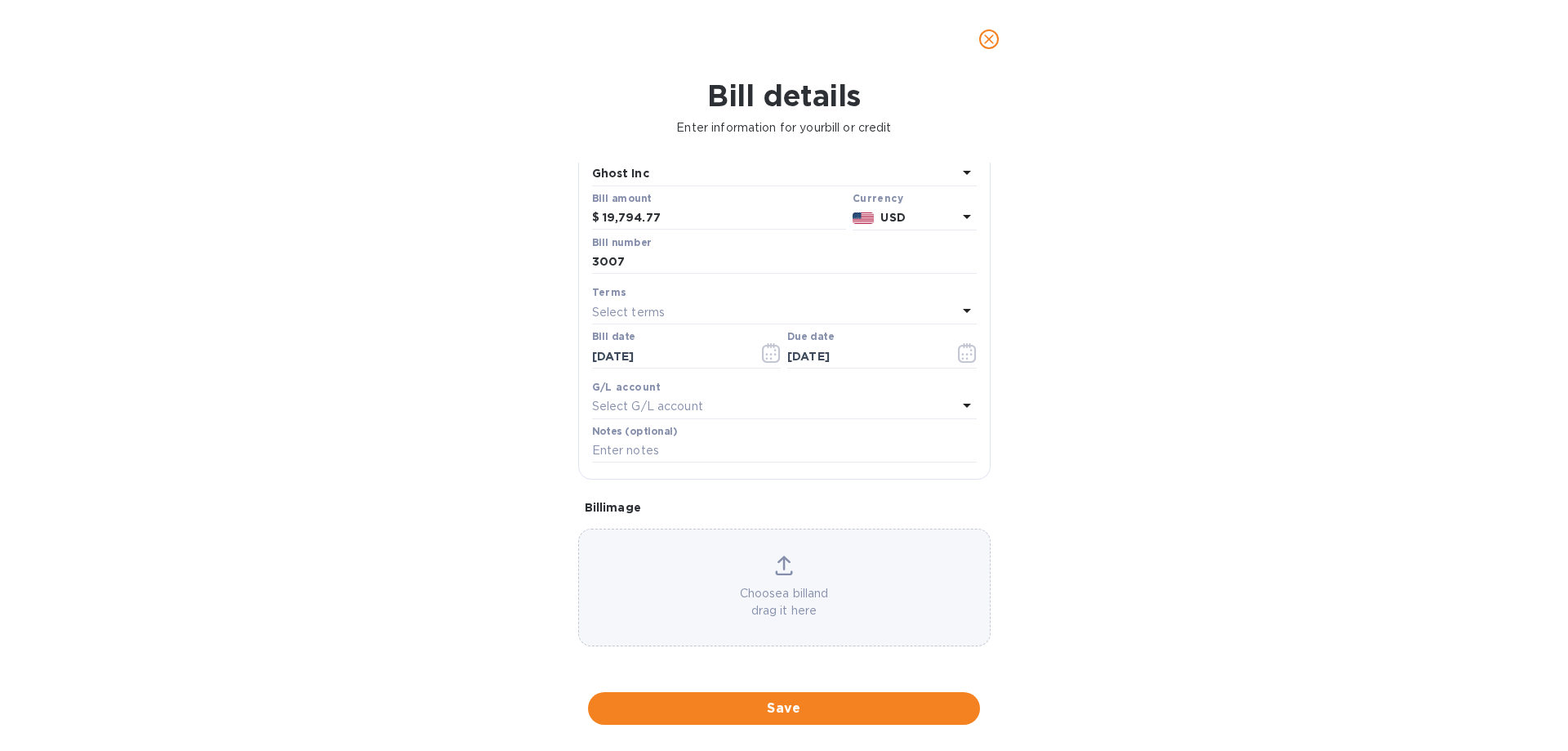
click at [779, 570] on icon at bounding box center [784, 565] width 18 height 20
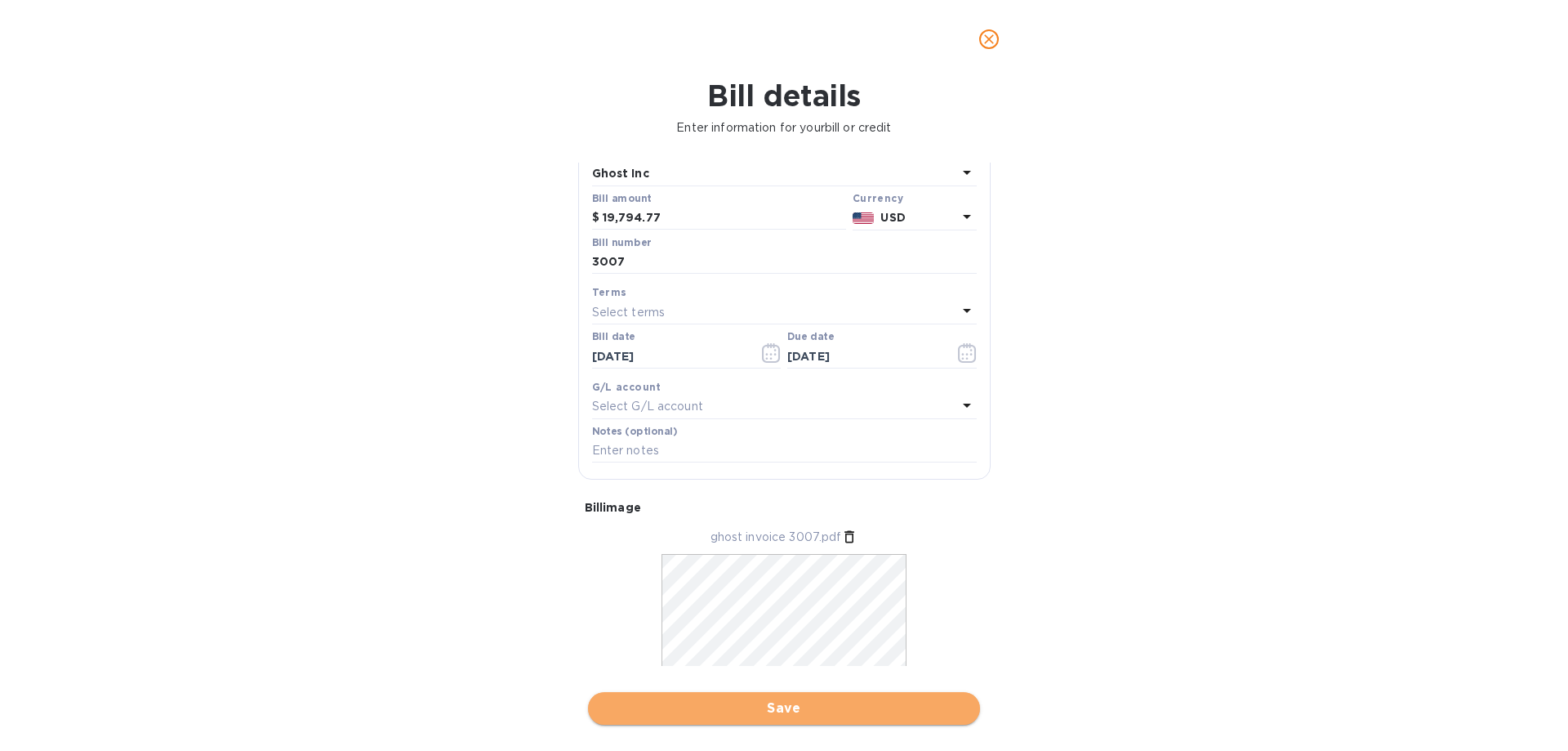
click at [763, 704] on span "Save" at bounding box center [784, 709] width 366 height 20
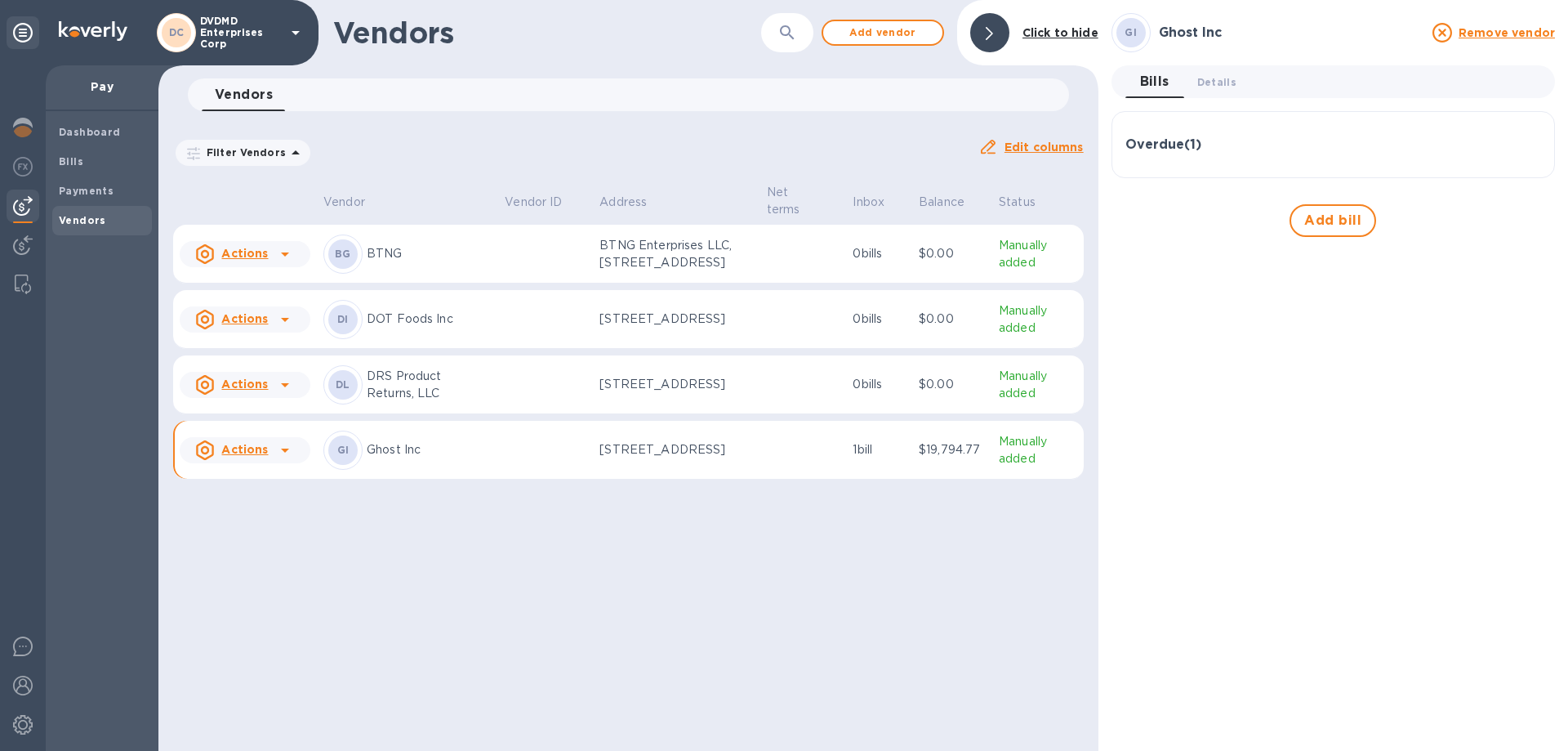
click at [282, 460] on icon at bounding box center [285, 450] width 20 height 20
click at [72, 160] on div at bounding box center [784, 376] width 1568 height 751
click at [72, 160] on b "Bills" at bounding box center [71, 161] width 25 height 12
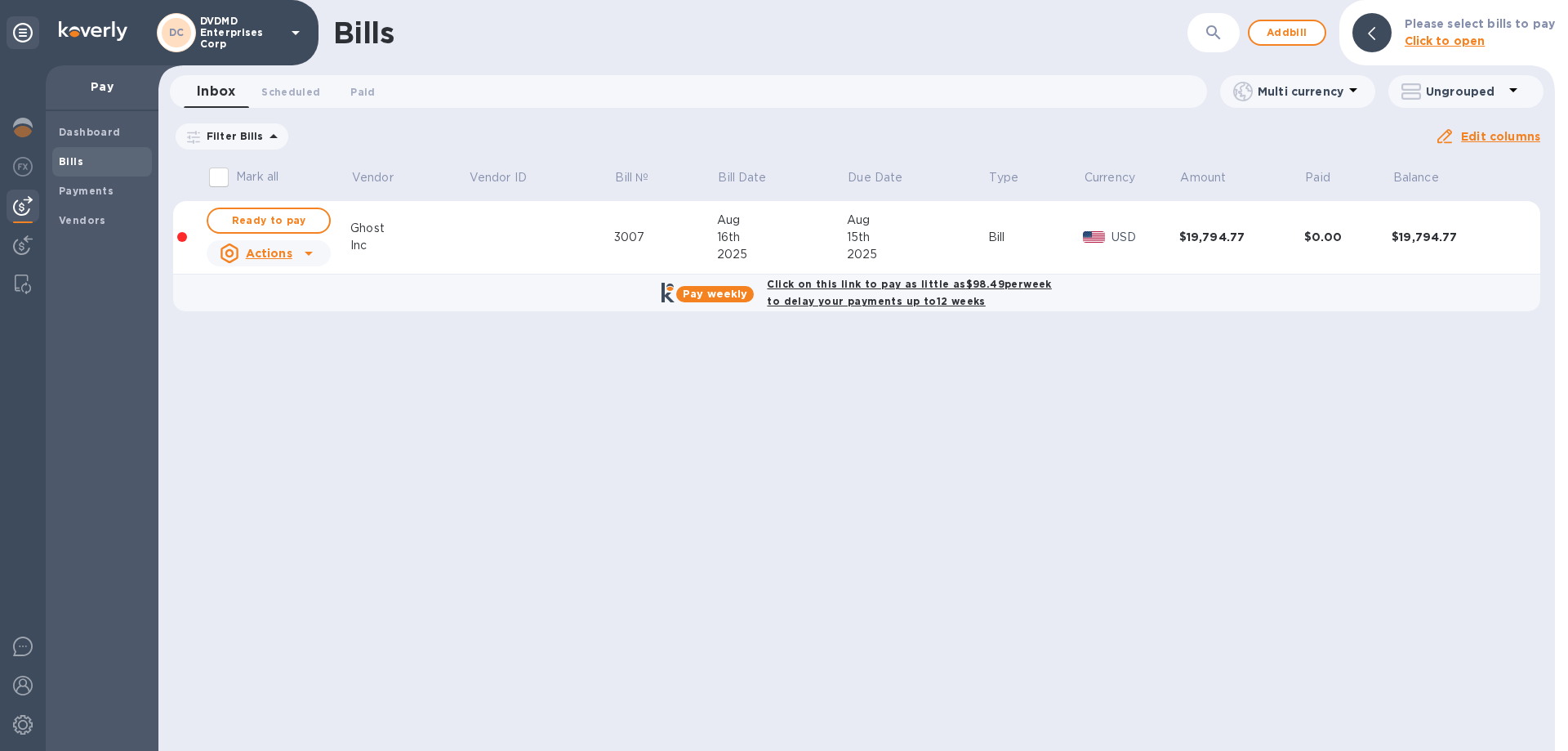
click at [310, 256] on icon at bounding box center [308, 254] width 20 height 20
click at [470, 253] on div at bounding box center [784, 376] width 1568 height 751
click at [294, 226] on span "Ready to pay" at bounding box center [268, 221] width 95 height 20
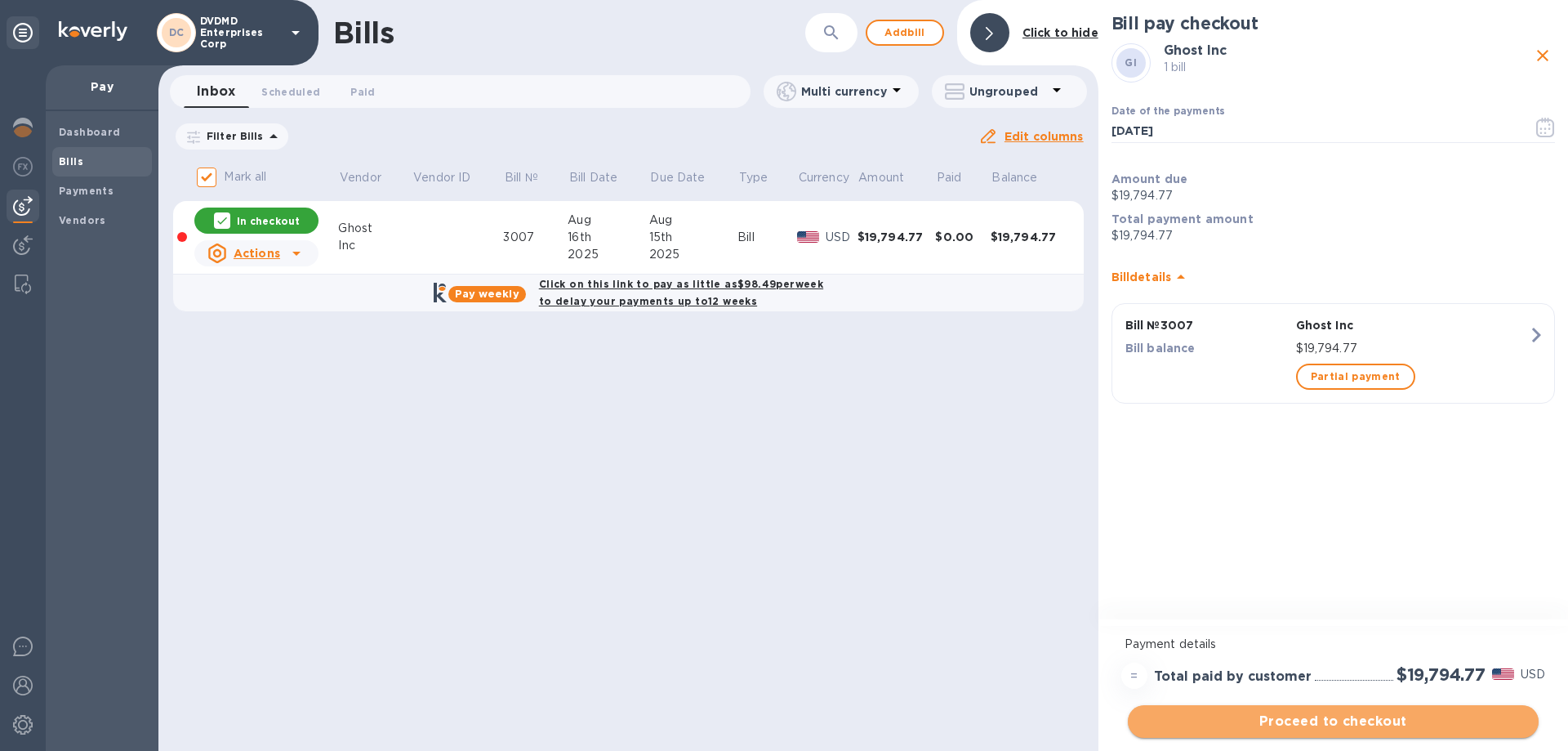
click at [1330, 717] on span "Proceed to checkout" at bounding box center [1332, 722] width 384 height 20
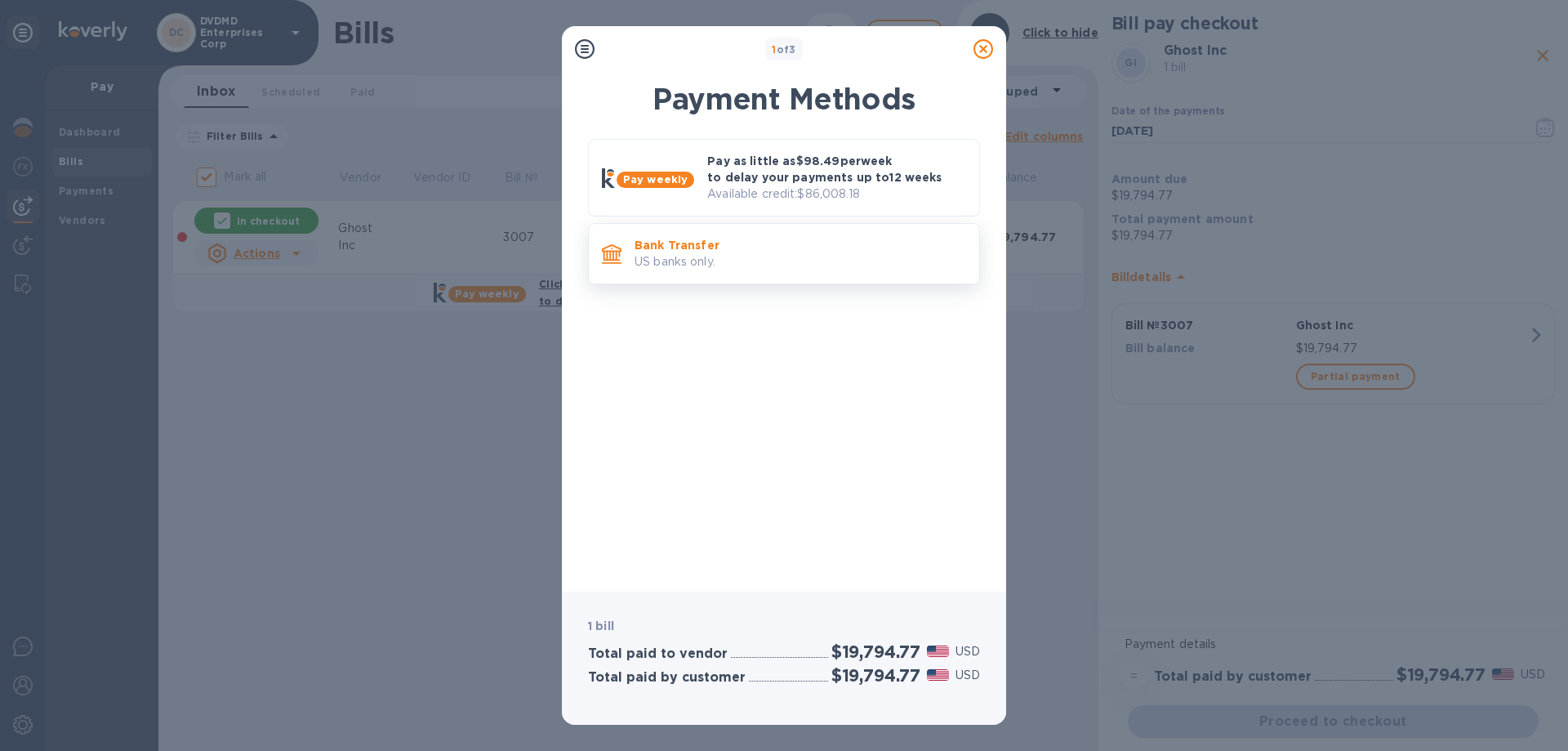
click at [677, 266] on p "US banks only." at bounding box center [800, 262] width 331 height 17
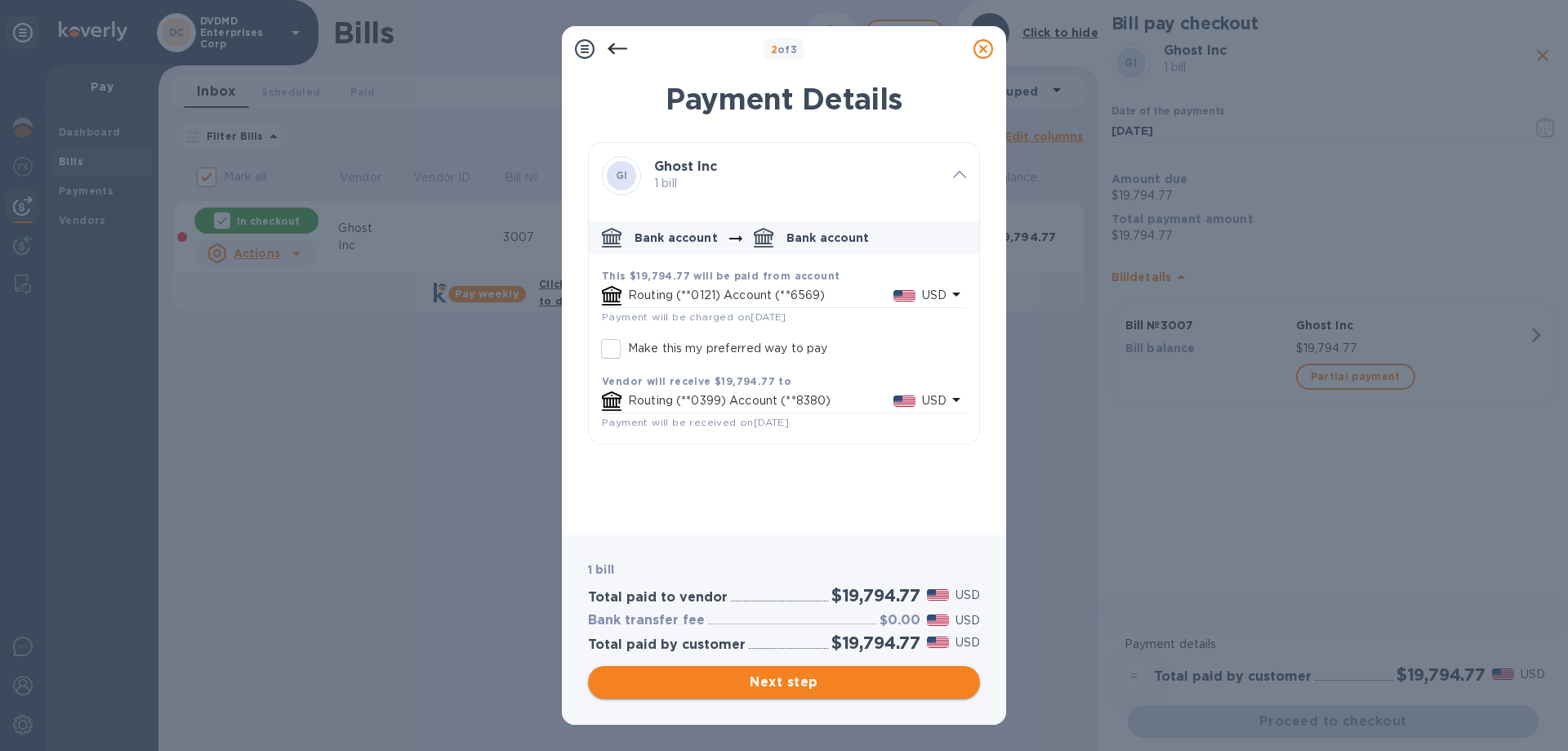
click at [797, 681] on span "Next step" at bounding box center [784, 682] width 366 height 20
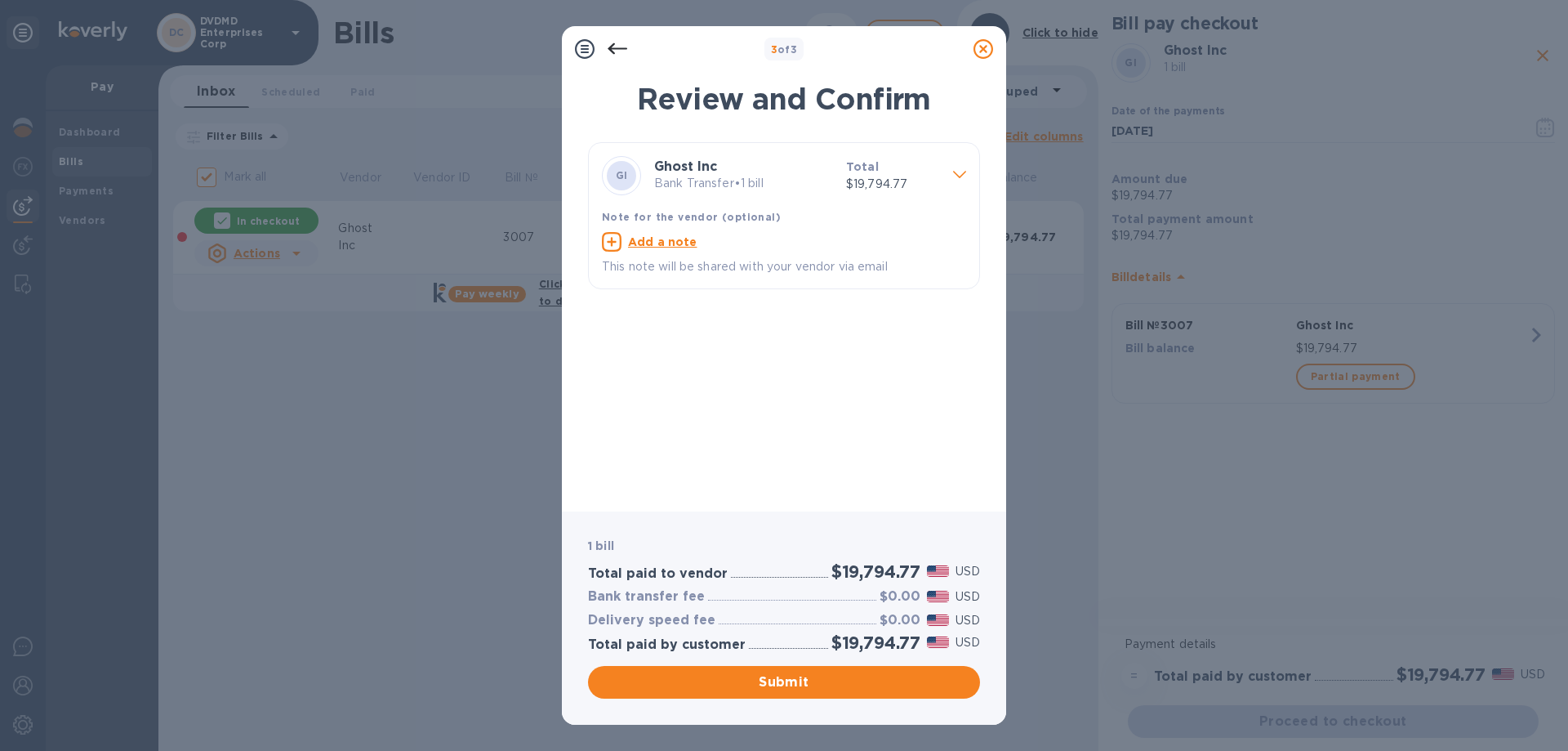
click at [618, 52] on icon at bounding box center [618, 49] width 20 height 20
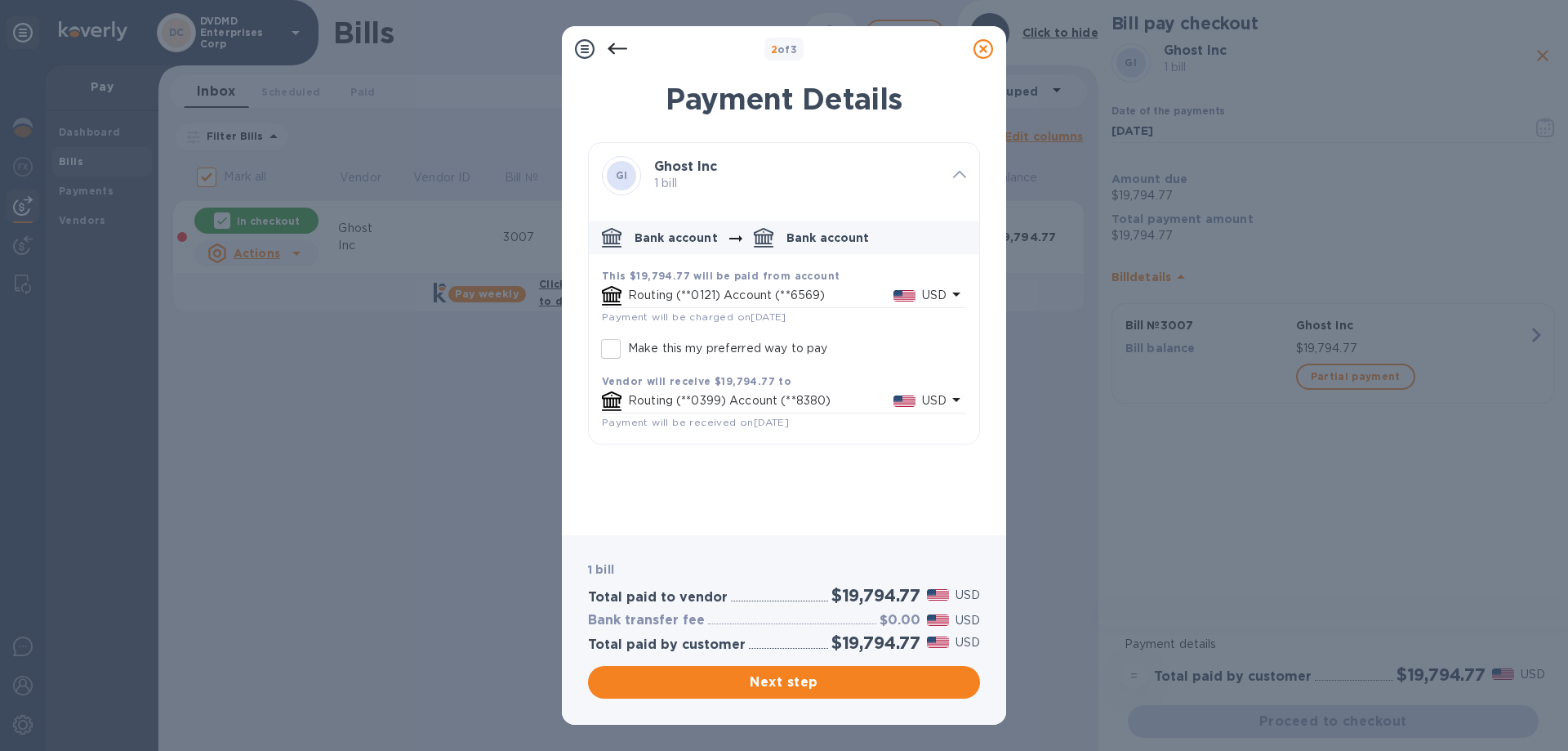
click at [618, 53] on icon at bounding box center [618, 49] width 20 height 20
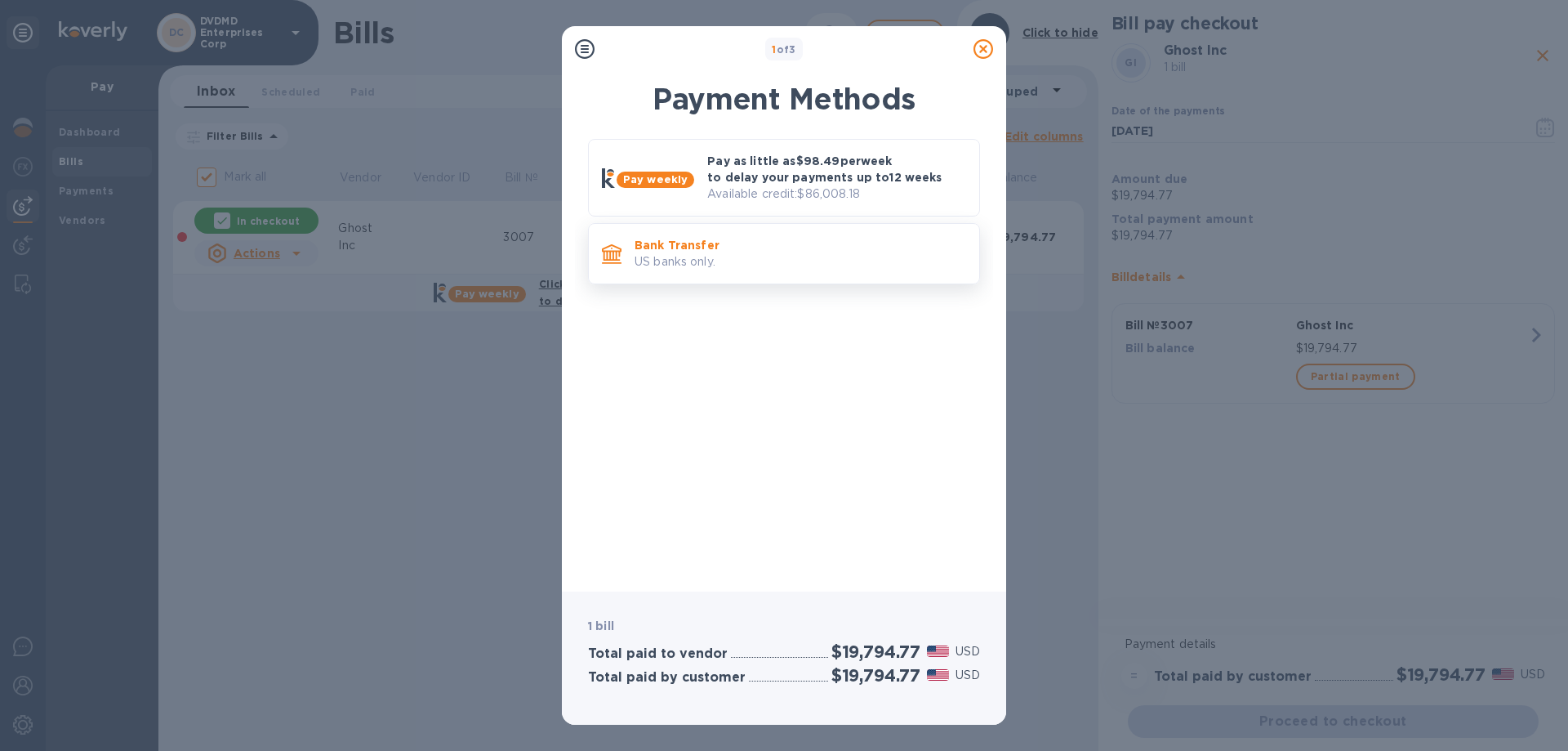
click at [749, 245] on p "Bank Transfer" at bounding box center [800, 245] width 331 height 16
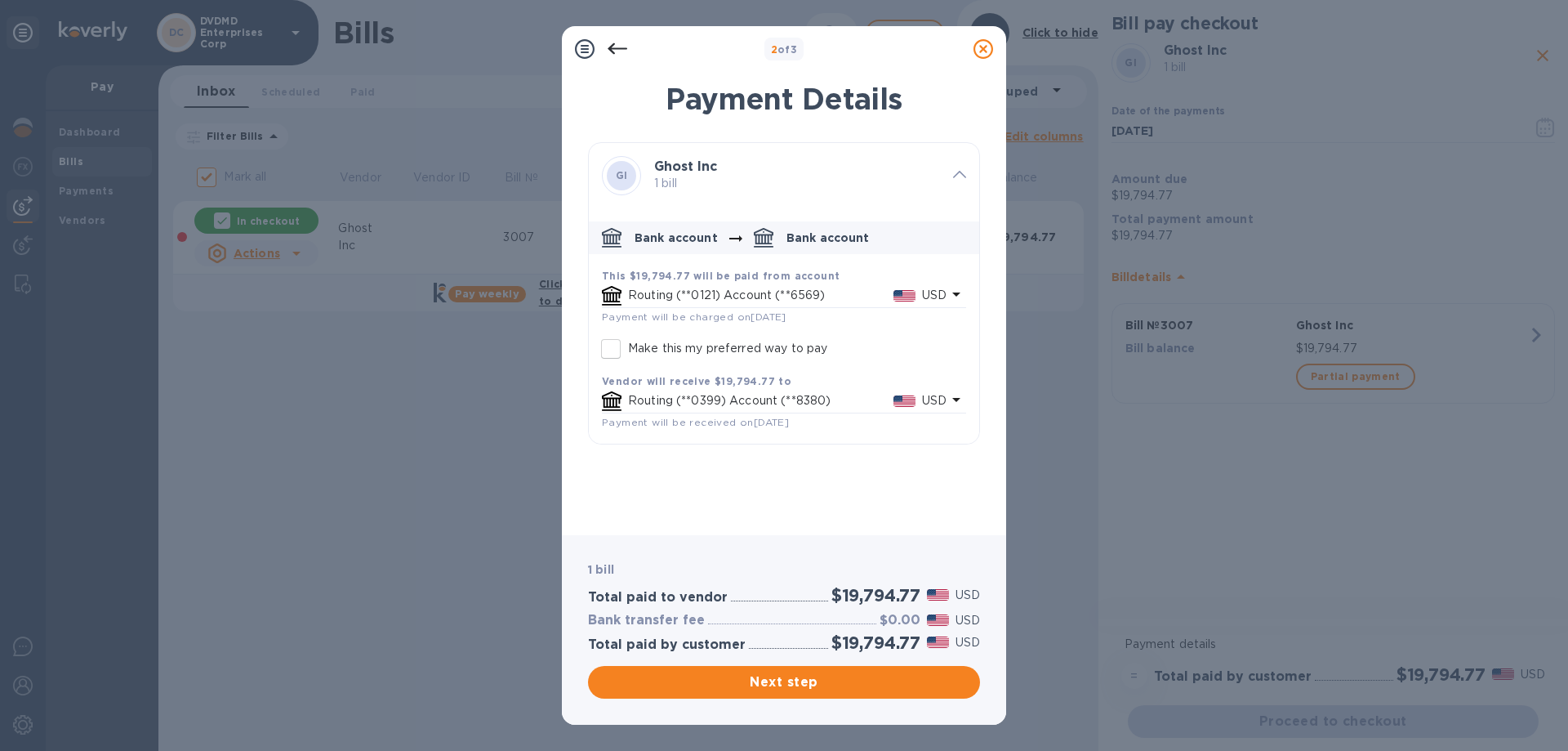
click at [836, 281] on div "This $19,794.77 will be paid from account" at bounding box center [784, 276] width 364 height 17
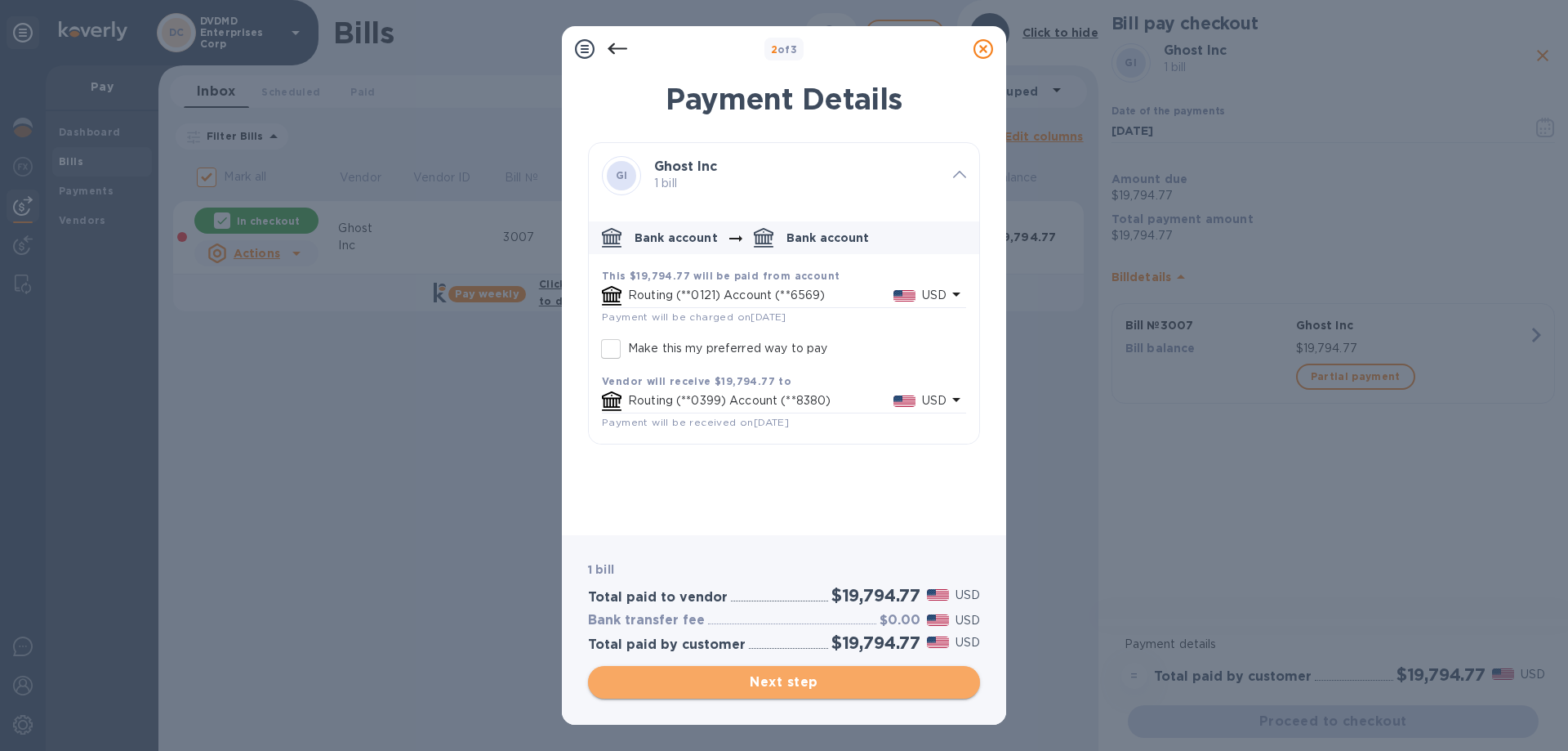
click at [804, 679] on span "Next step" at bounding box center [784, 682] width 366 height 20
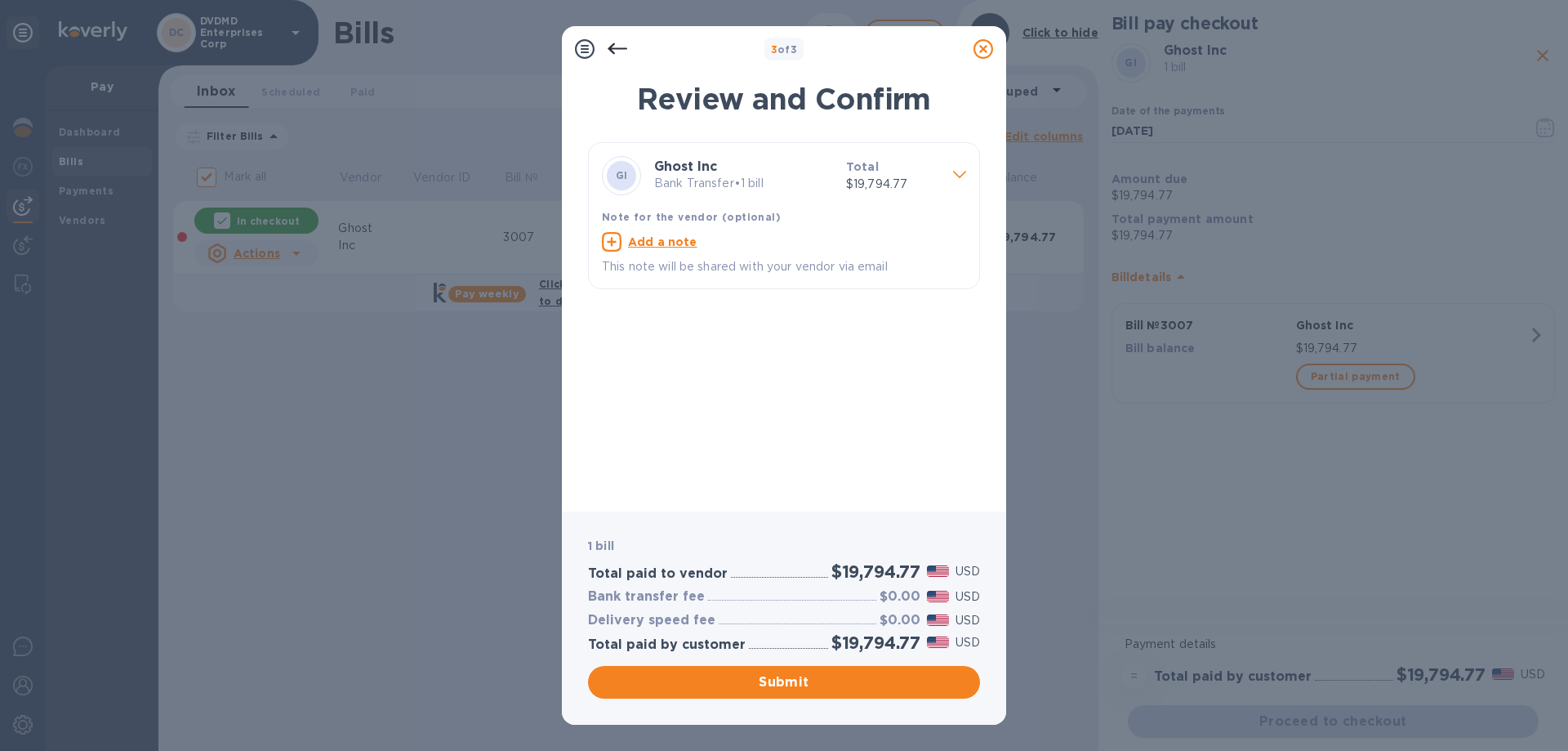
click at [957, 173] on icon at bounding box center [959, 174] width 13 height 7
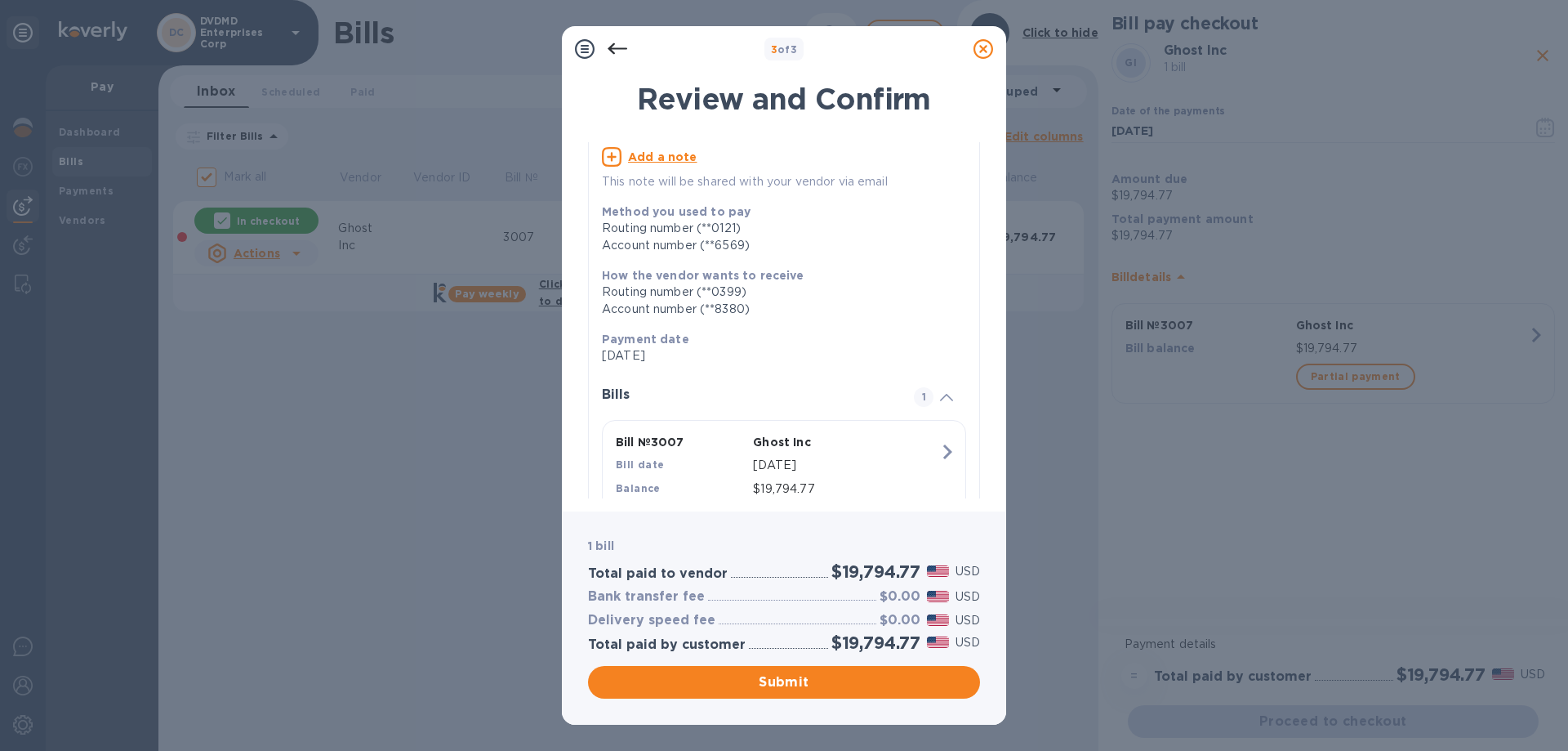
scroll to position [120, 0]
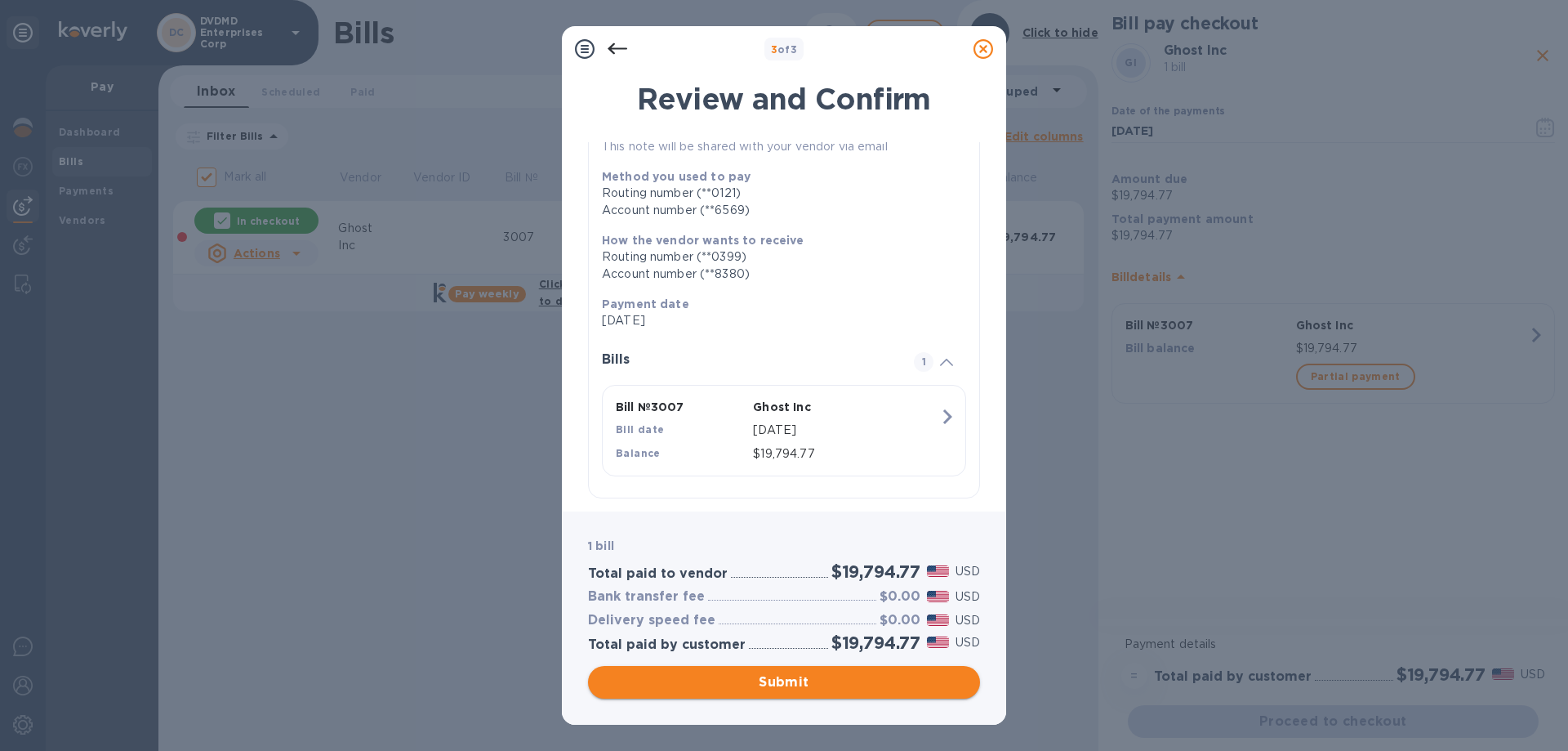
click at [802, 687] on span "Submit" at bounding box center [784, 682] width 366 height 20
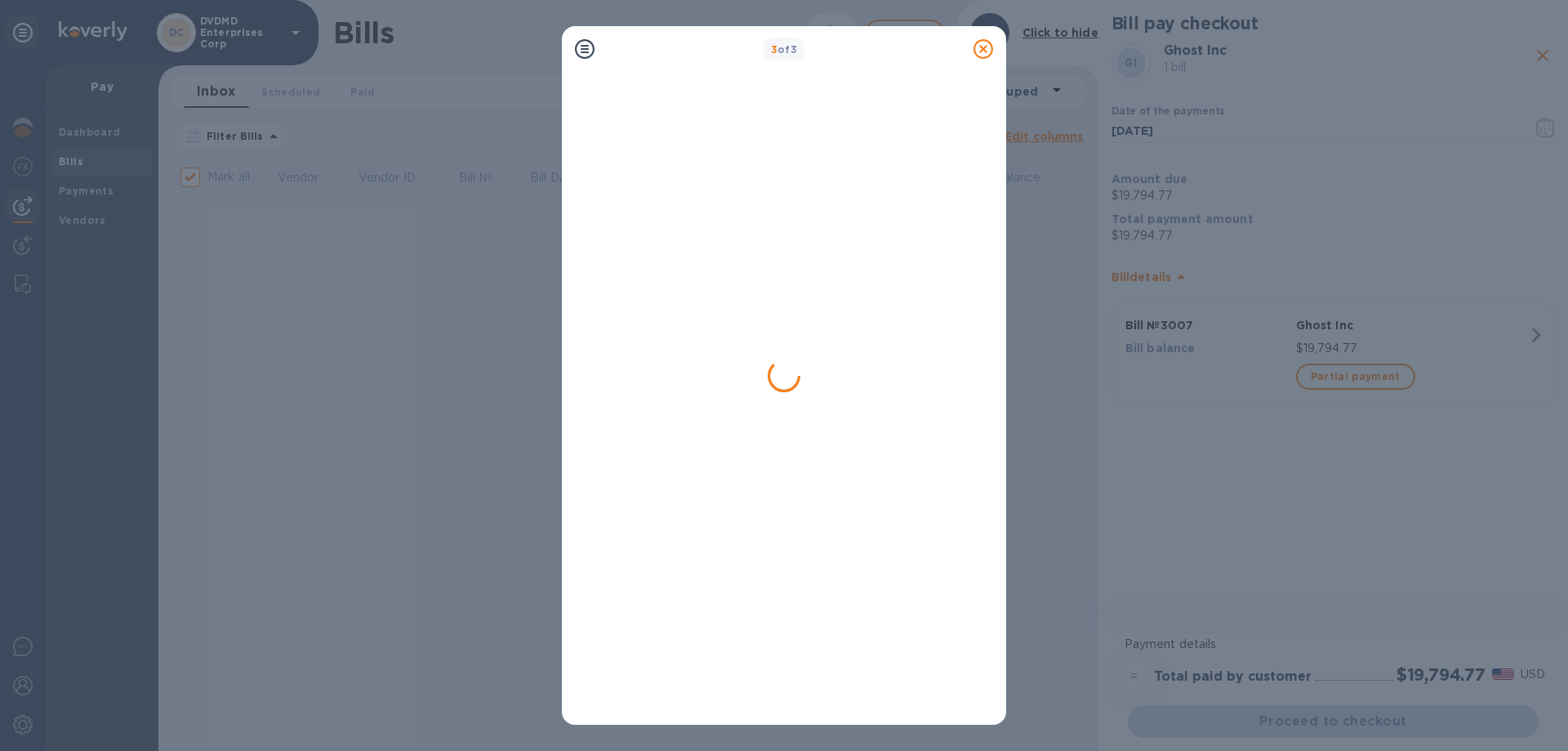
checkbox input "false"
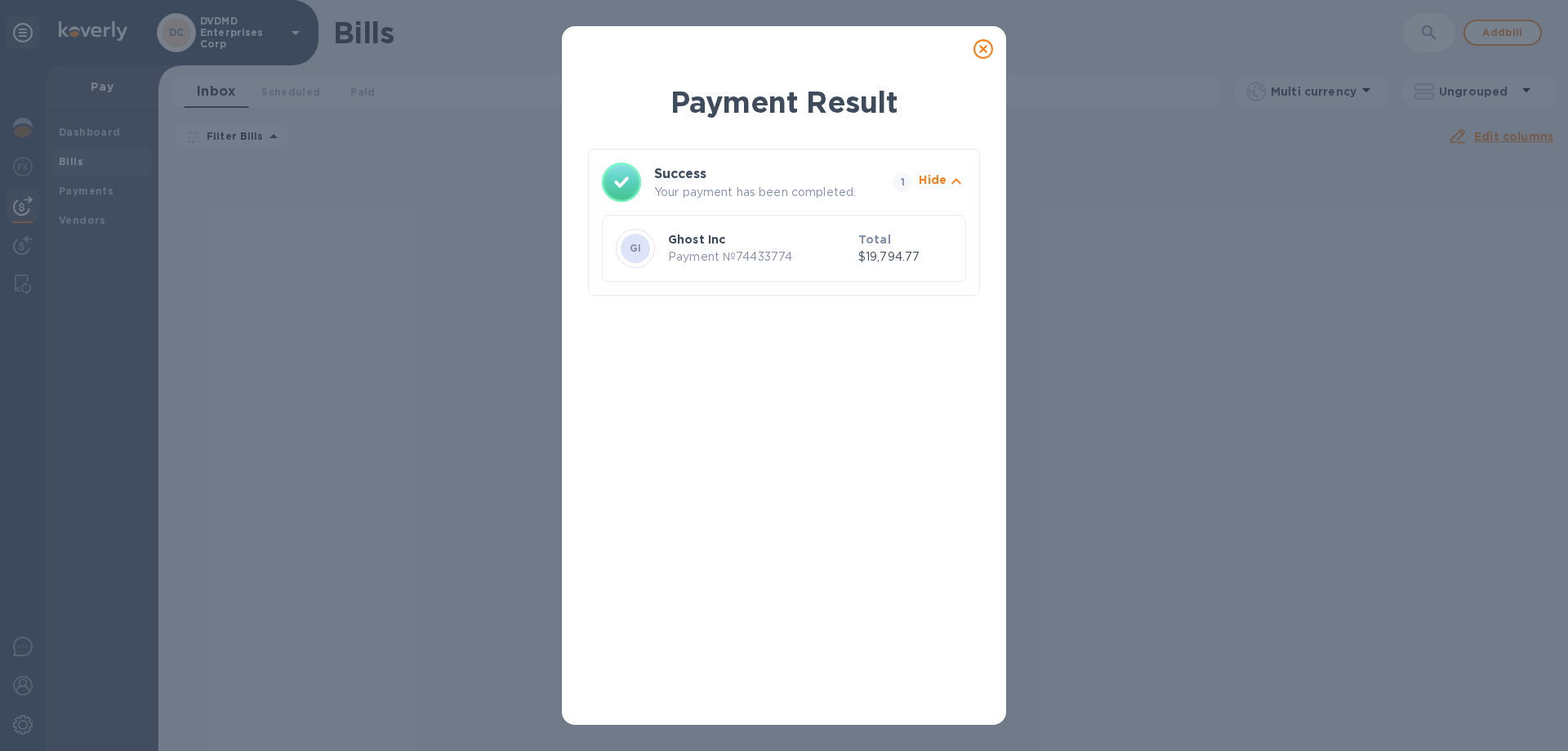
click at [782, 193] on p "Your payment has been completed." at bounding box center [770, 192] width 232 height 17
click at [785, 250] on p "Payment № 74433774" at bounding box center [760, 257] width 184 height 17
click at [985, 50] on icon at bounding box center [983, 49] width 20 height 20
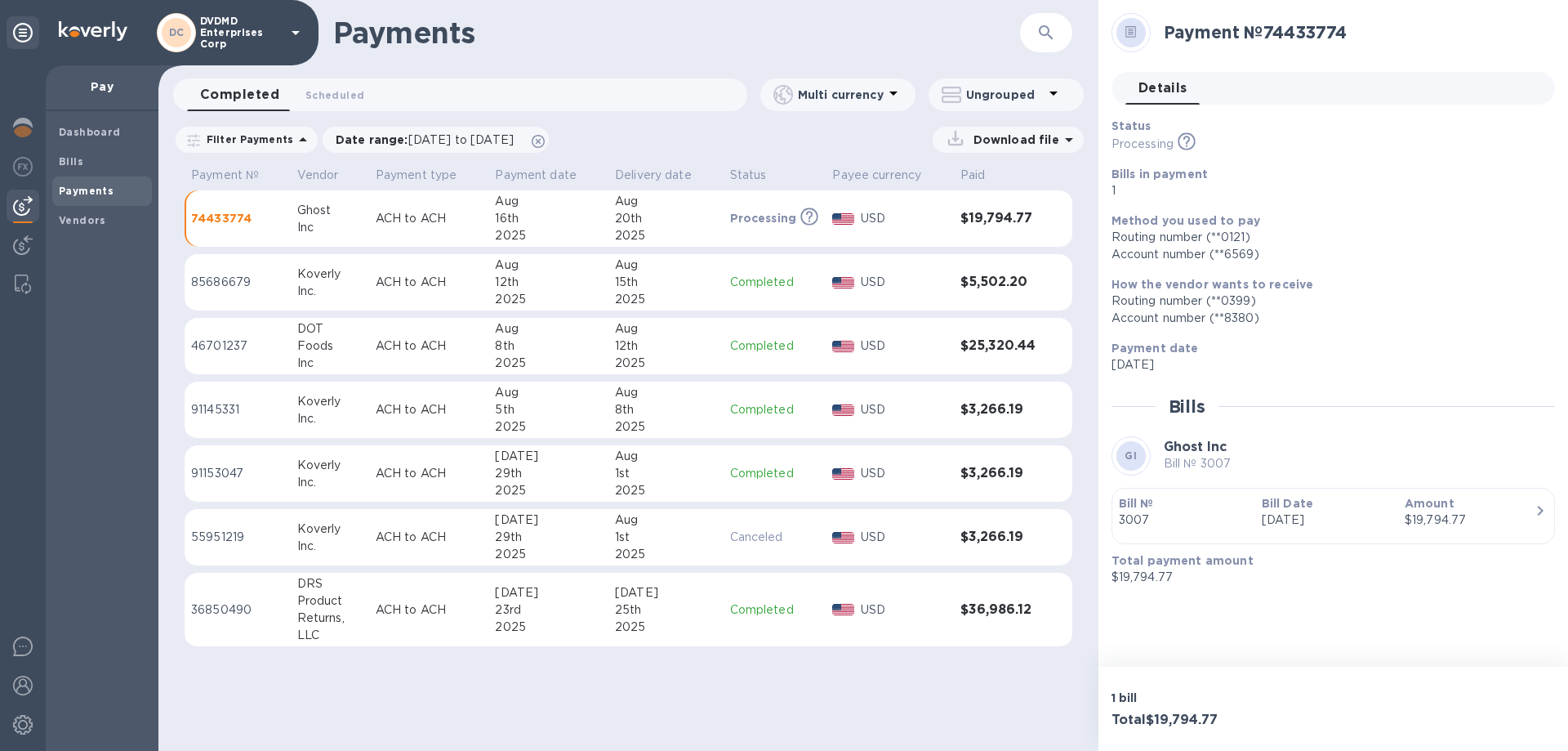
click at [1527, 628] on div "Payment № 74433774 Details 0 Status Processing This payment is under compliance…" at bounding box center [1333, 334] width 470 height 667
click at [1530, 627] on div "Payment № 74433774 Details 0 Status Processing This payment is under compliance…" at bounding box center [1333, 334] width 470 height 667
click at [1536, 510] on icon "button" at bounding box center [1540, 511] width 20 height 20
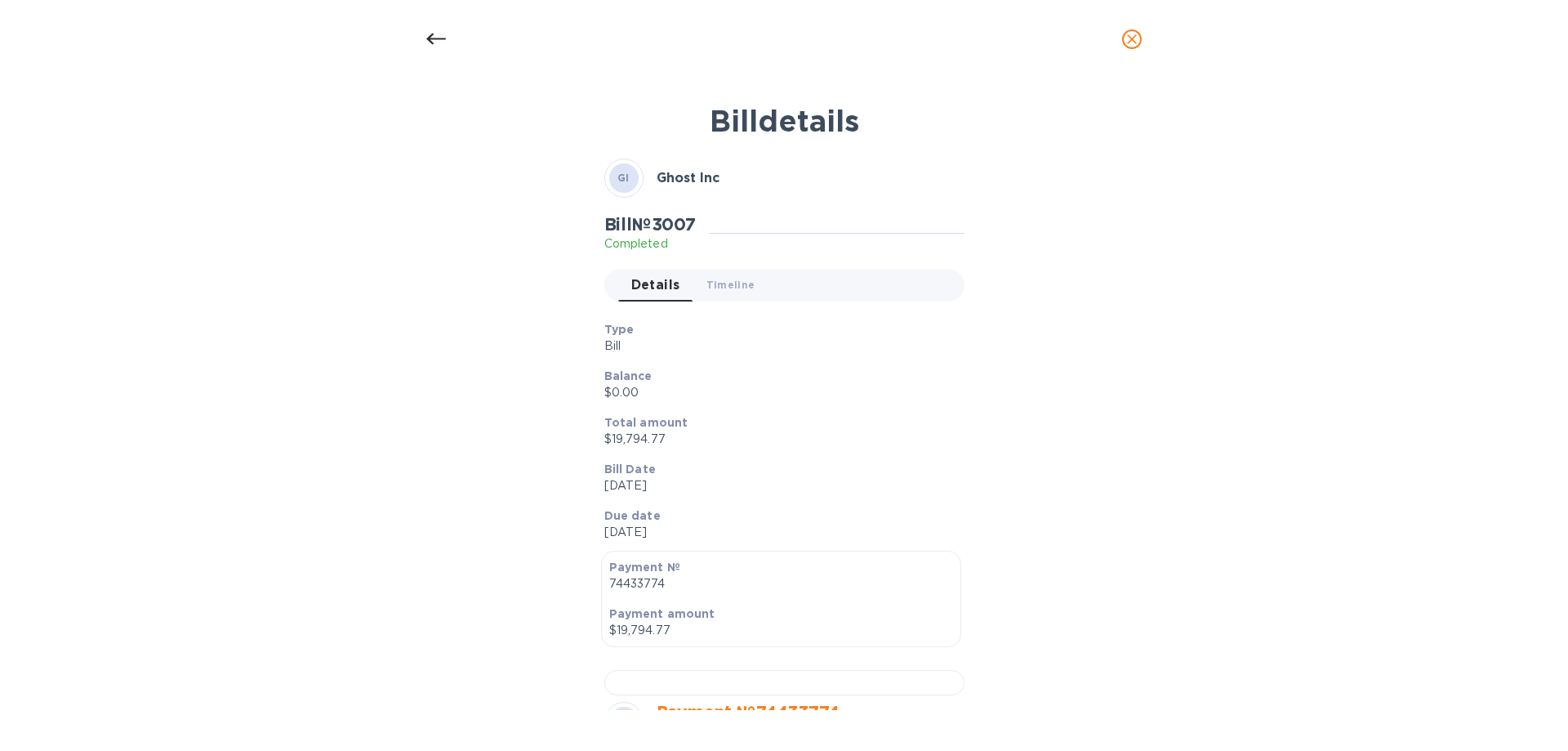
click at [435, 33] on icon at bounding box center [436, 39] width 20 height 20
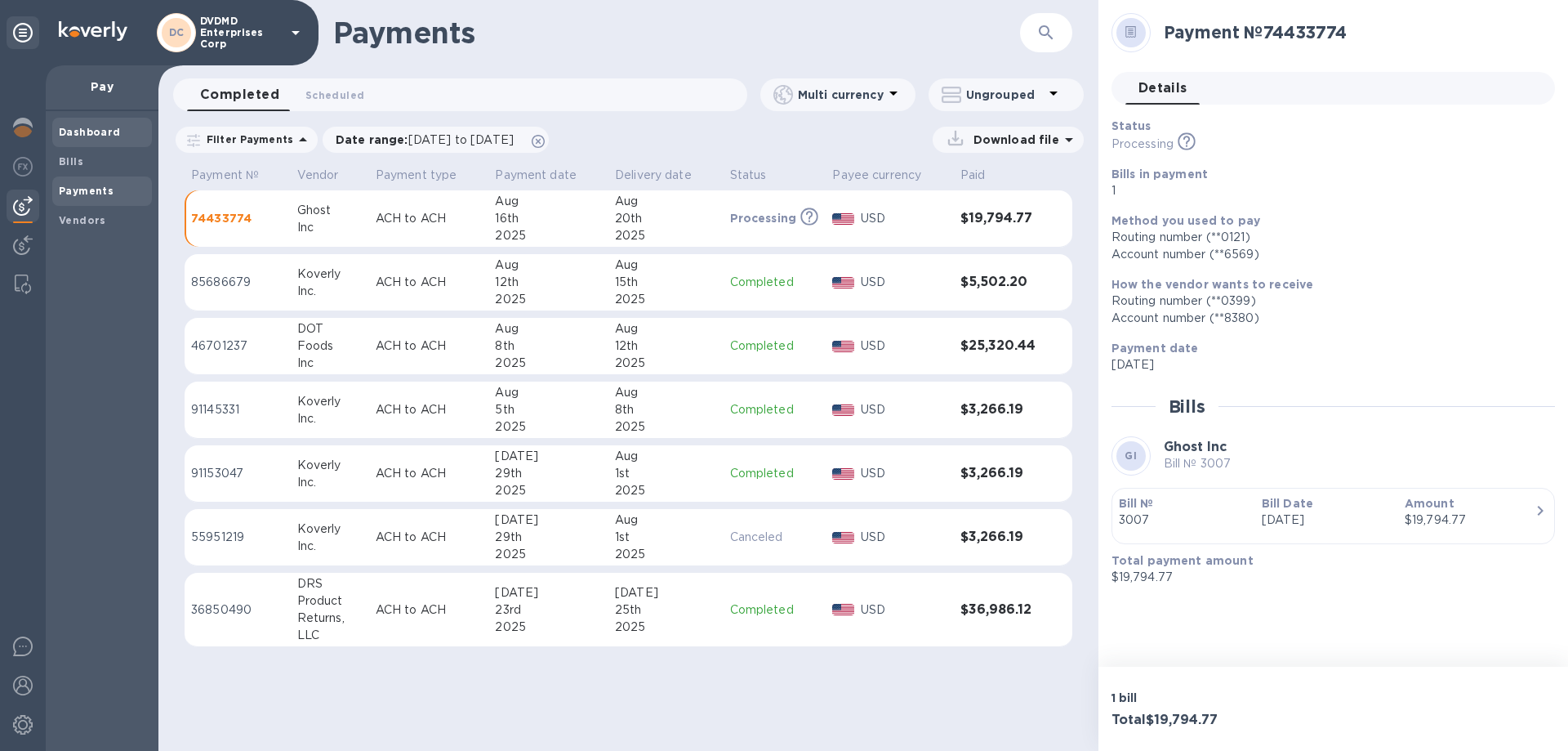
click at [82, 134] on b "Dashboard" at bounding box center [90, 132] width 62 height 12
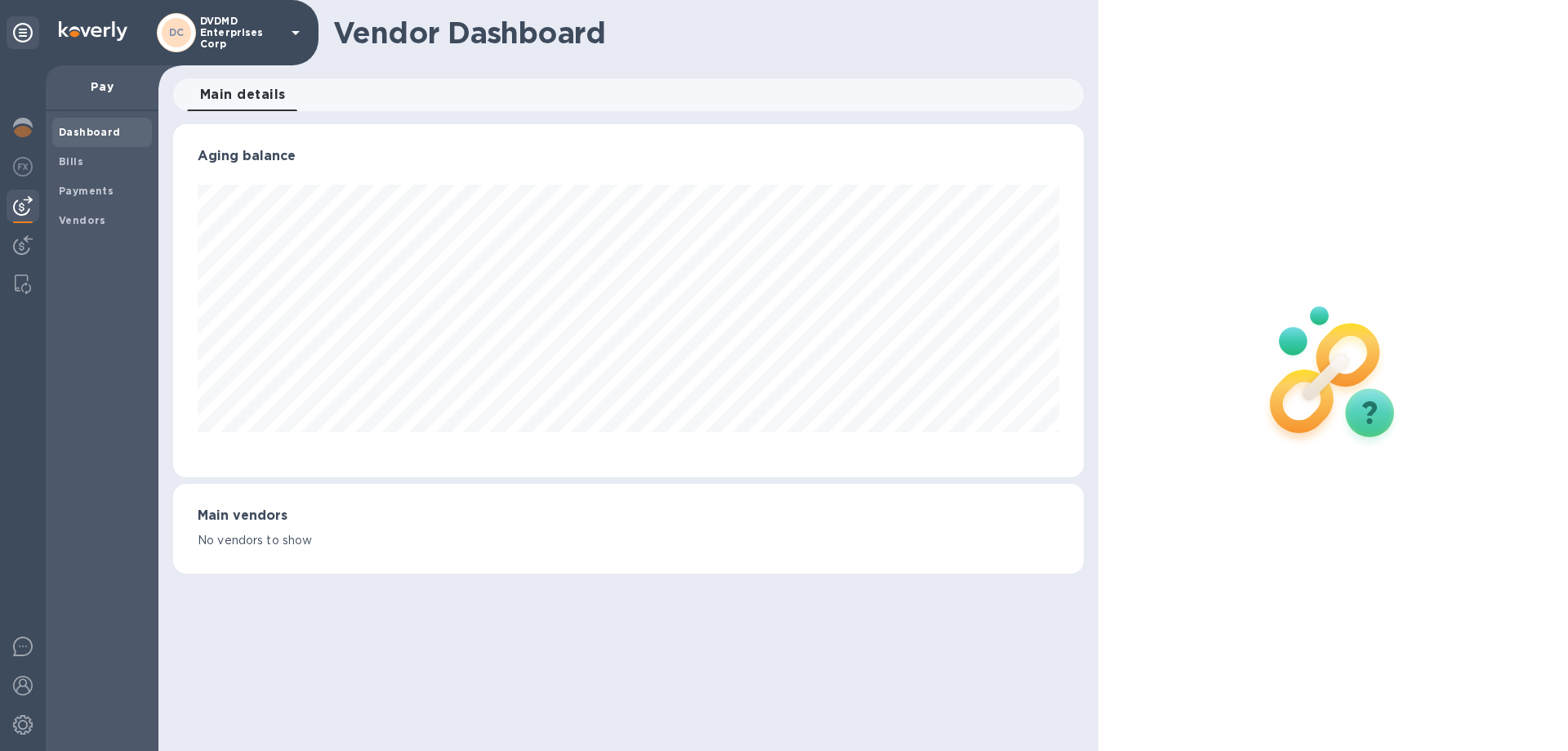
scroll to position [354, 910]
click at [79, 199] on span "Payments" at bounding box center [86, 191] width 55 height 16
